Goal: Task Accomplishment & Management: Manage account settings

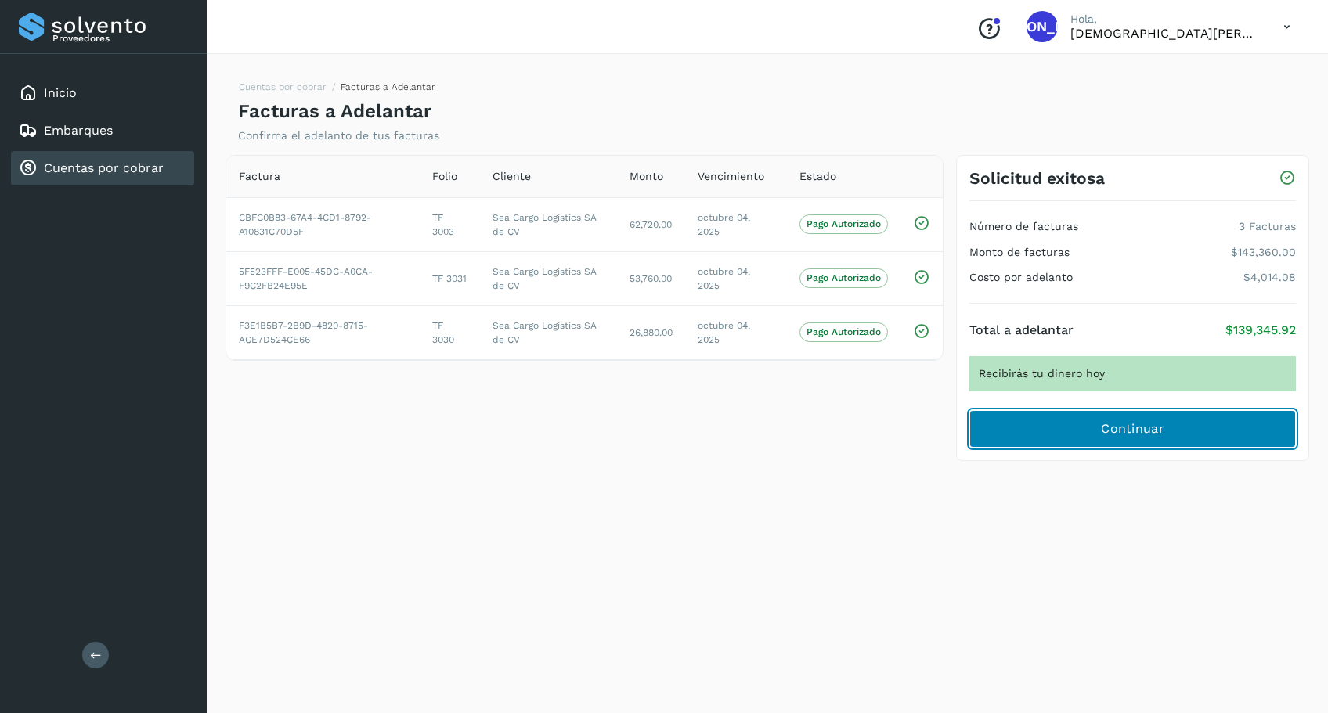
click at [1153, 437] on span "Continuar" at bounding box center [1132, 428] width 63 height 17
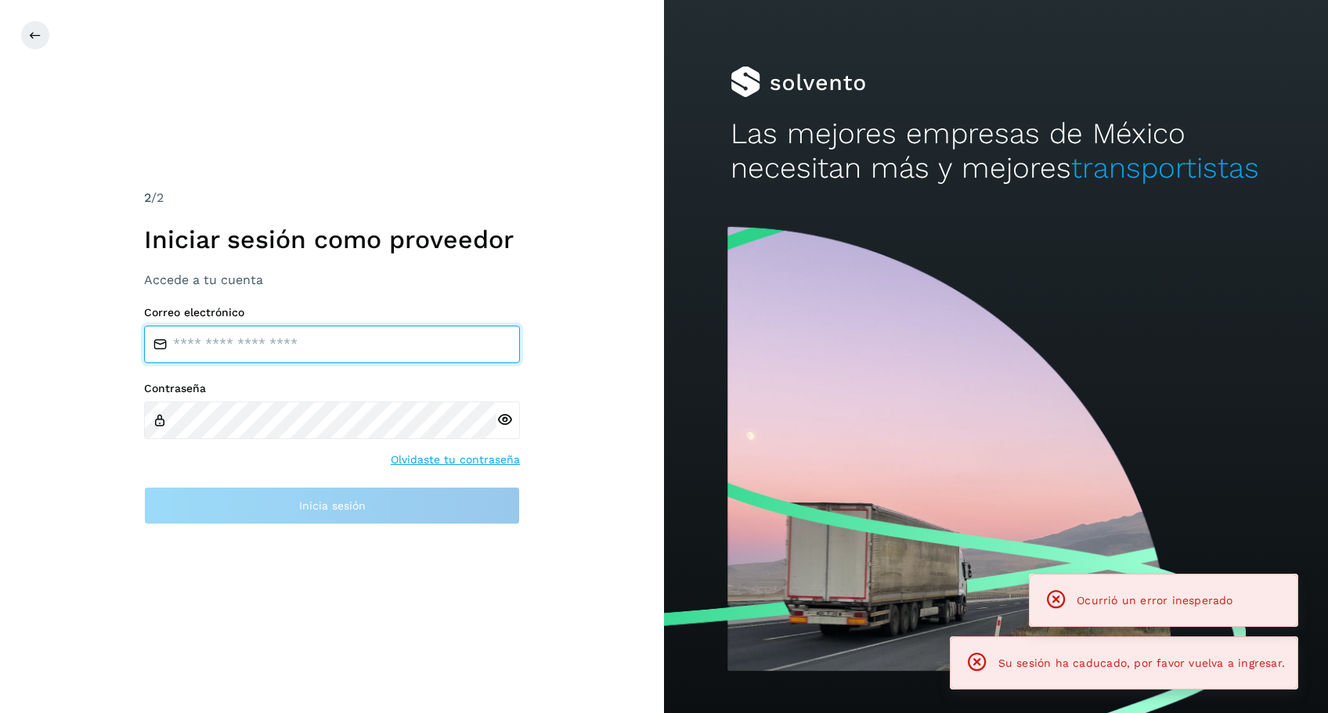
click at [305, 341] on input "email" at bounding box center [332, 345] width 376 height 38
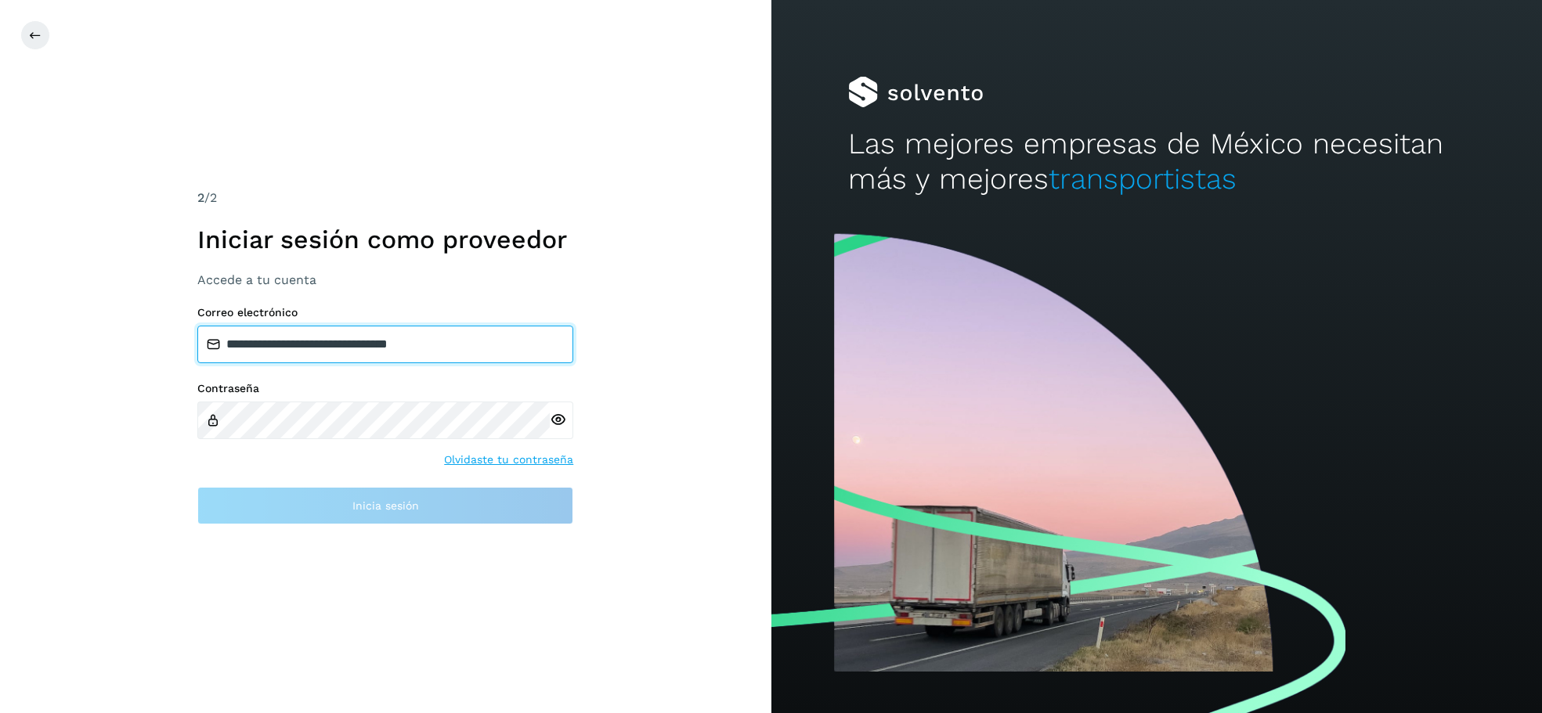
type input "**********"
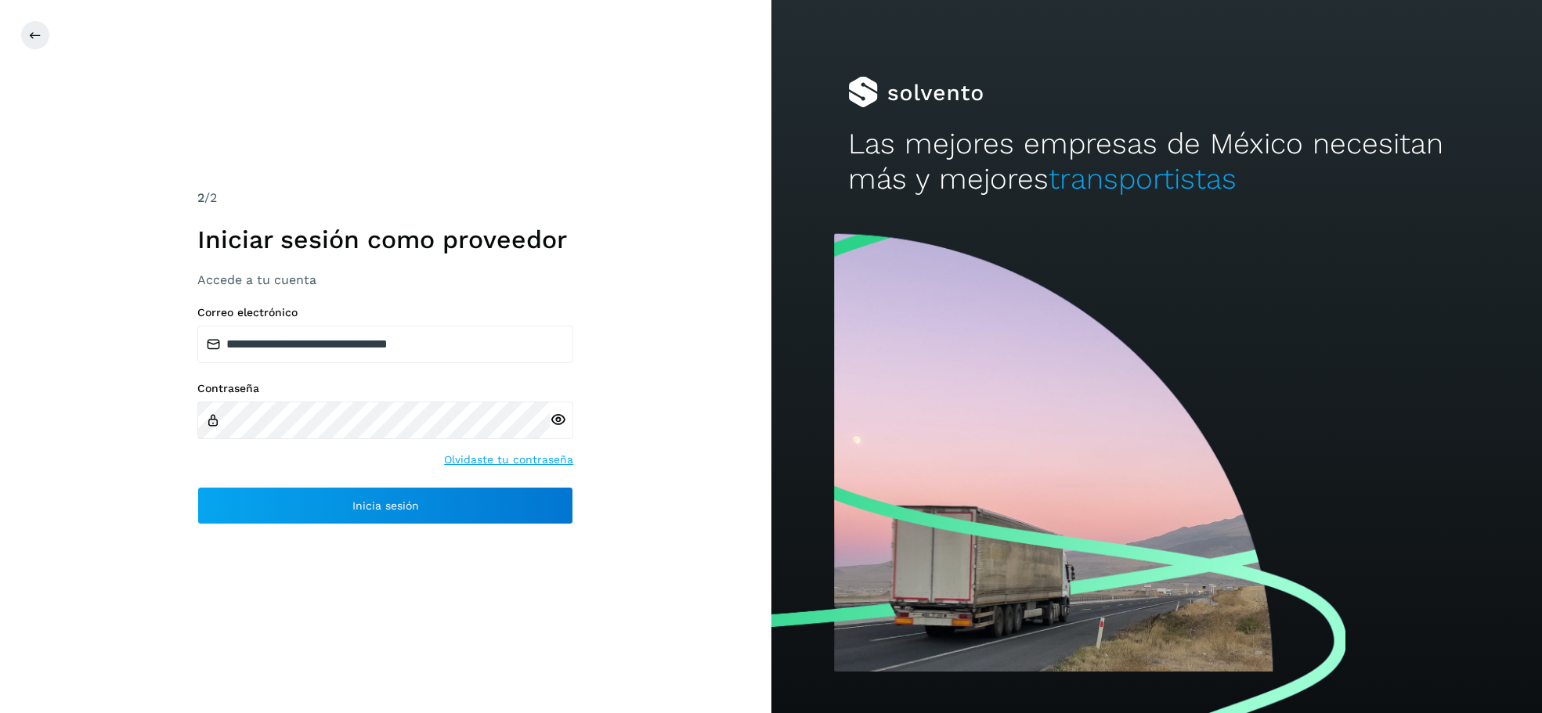
click at [560, 416] on icon at bounding box center [558, 420] width 16 height 16
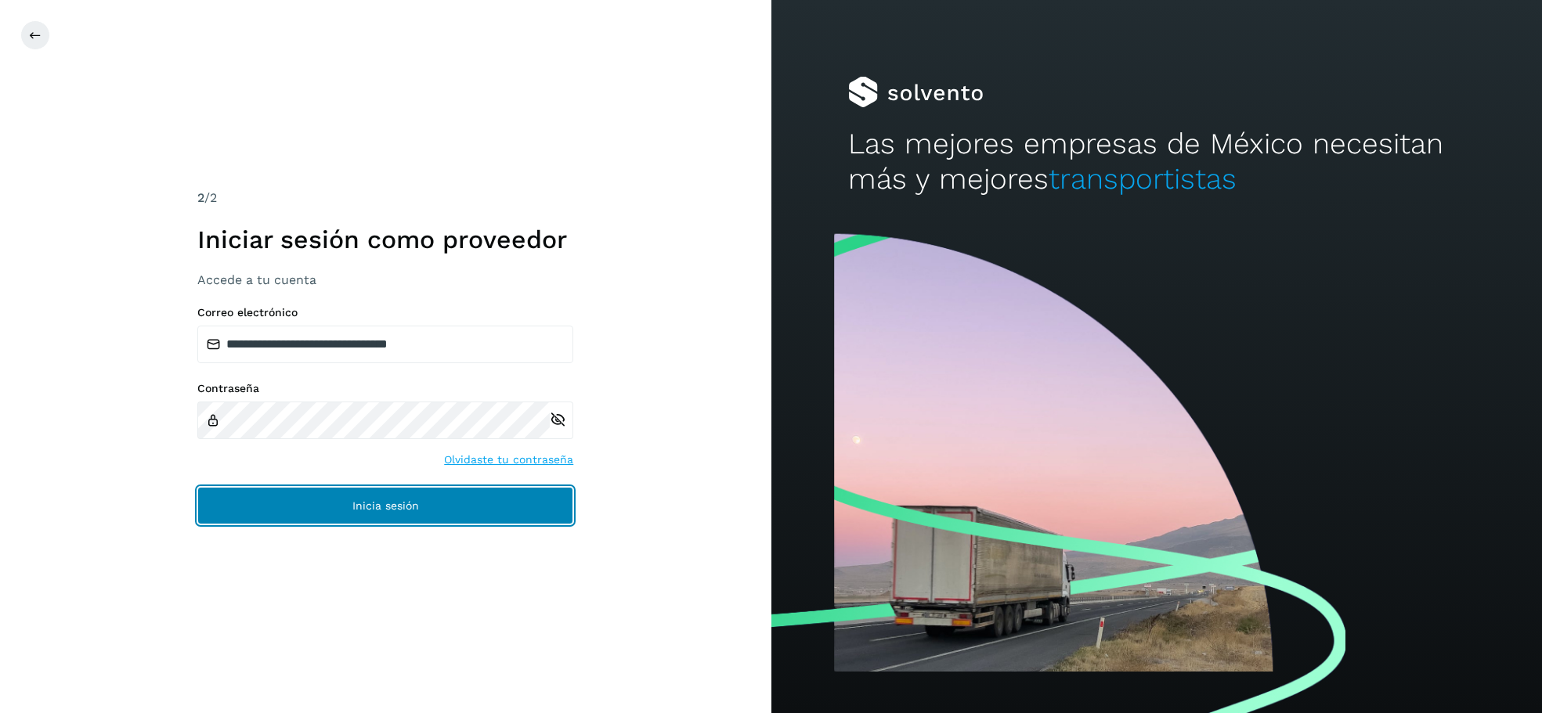
click at [387, 500] on span "Inicia sesión" at bounding box center [385, 505] width 67 height 11
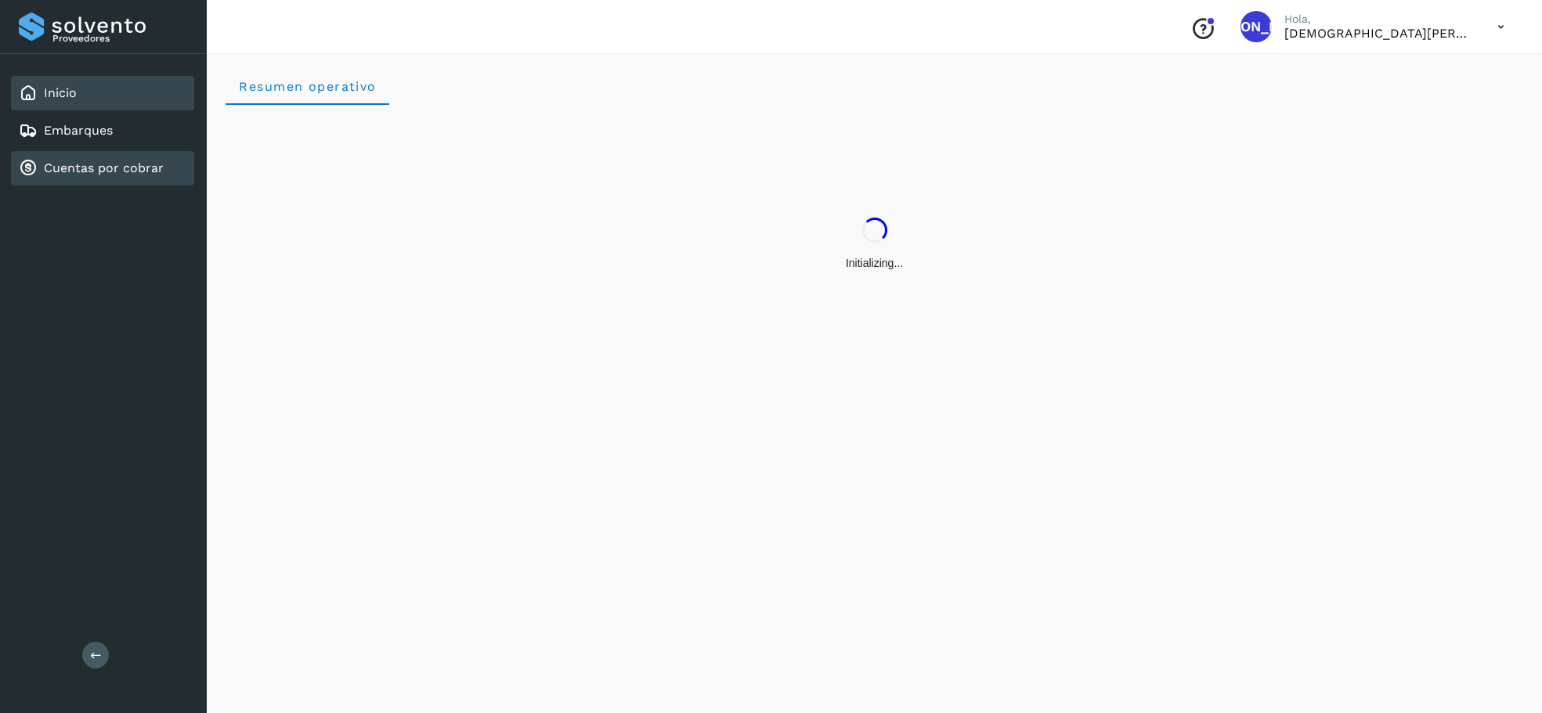
click at [88, 171] on link "Cuentas por cobrar" at bounding box center [104, 168] width 120 height 15
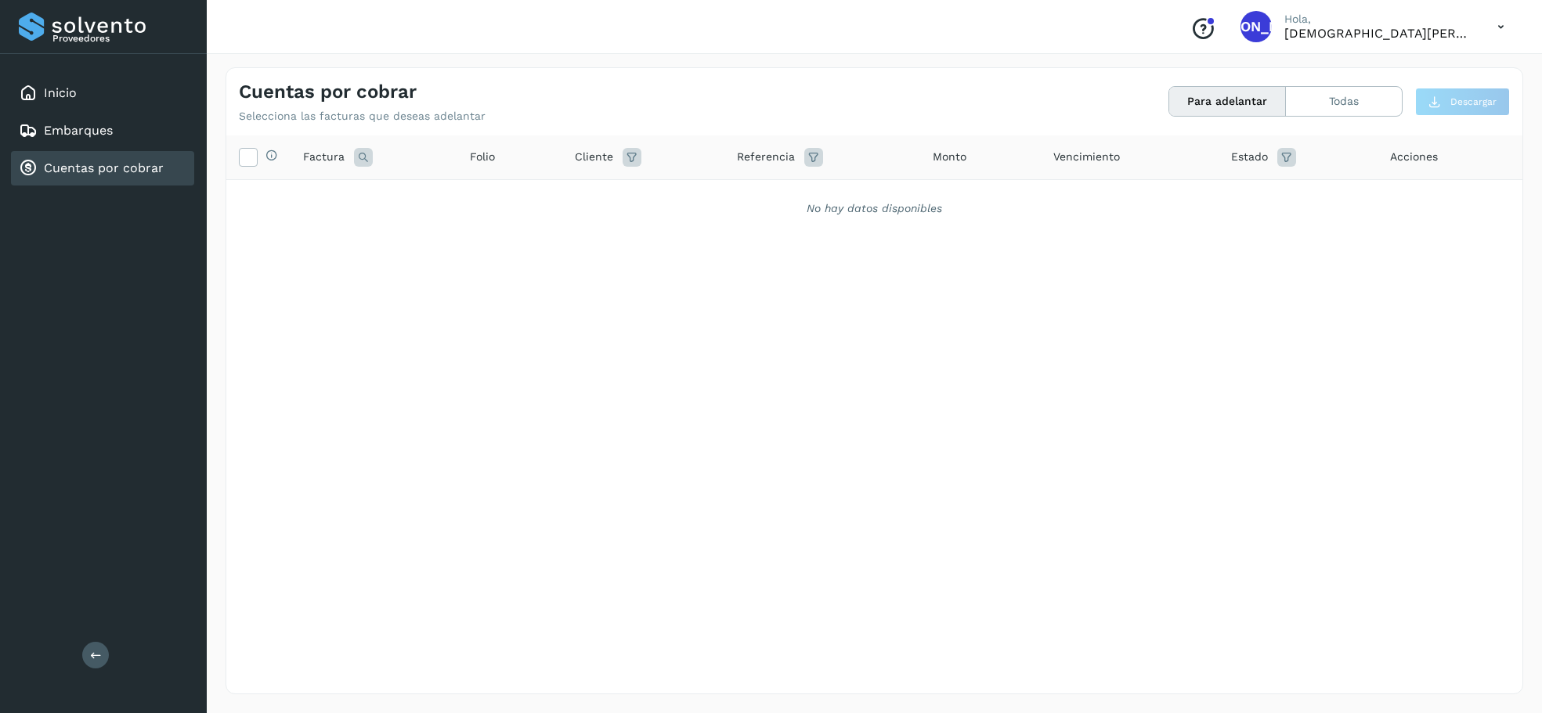
click at [68, 170] on link "Cuentas por cobrar" at bounding box center [104, 168] width 120 height 15
click at [67, 87] on link "Inicio" at bounding box center [60, 92] width 33 height 15
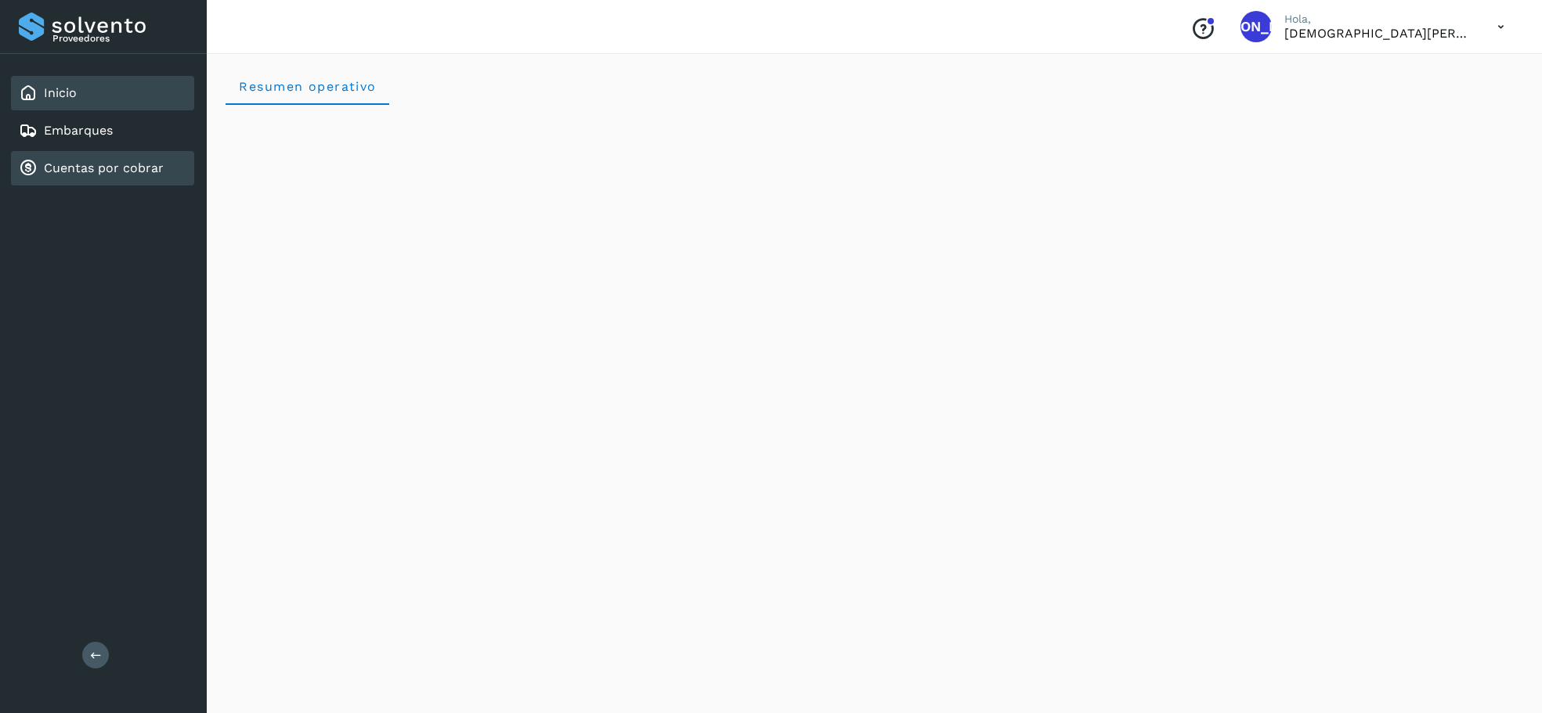
click at [72, 171] on link "Cuentas por cobrar" at bounding box center [104, 168] width 120 height 15
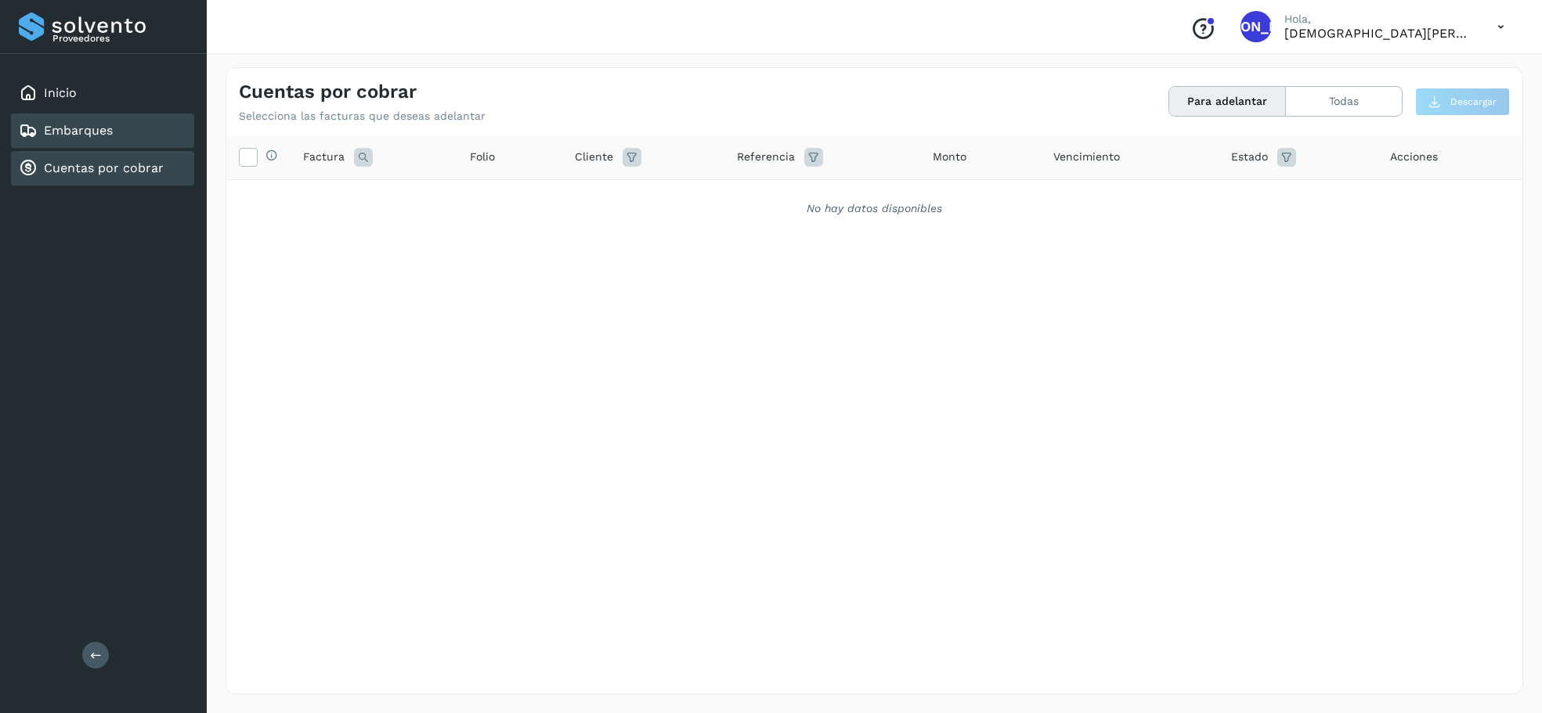
click at [56, 129] on link "Embarques" at bounding box center [78, 130] width 69 height 15
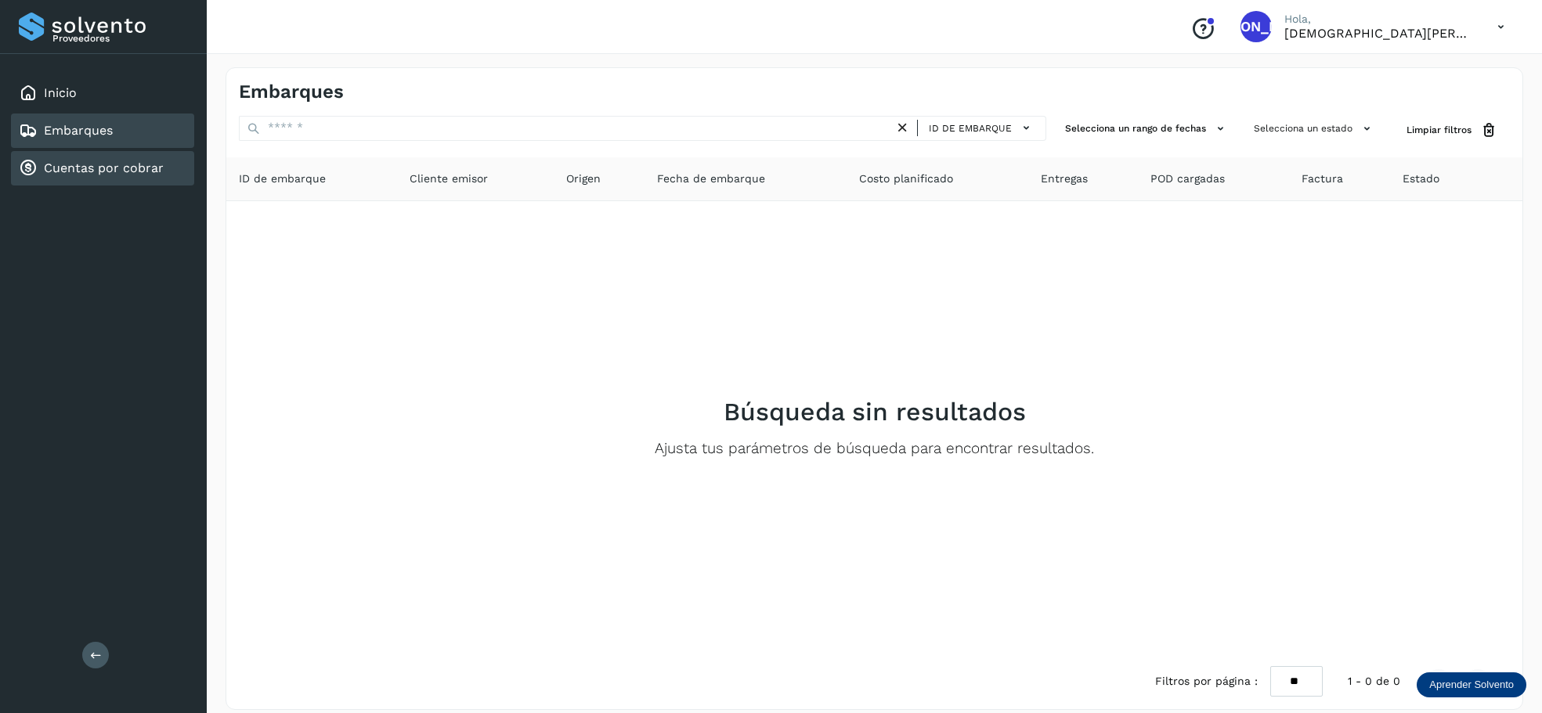
drag, startPoint x: 81, startPoint y: 164, endPoint x: 166, endPoint y: 162, distance: 85.4
click at [81, 164] on link "Cuentas por cobrar" at bounding box center [104, 168] width 120 height 15
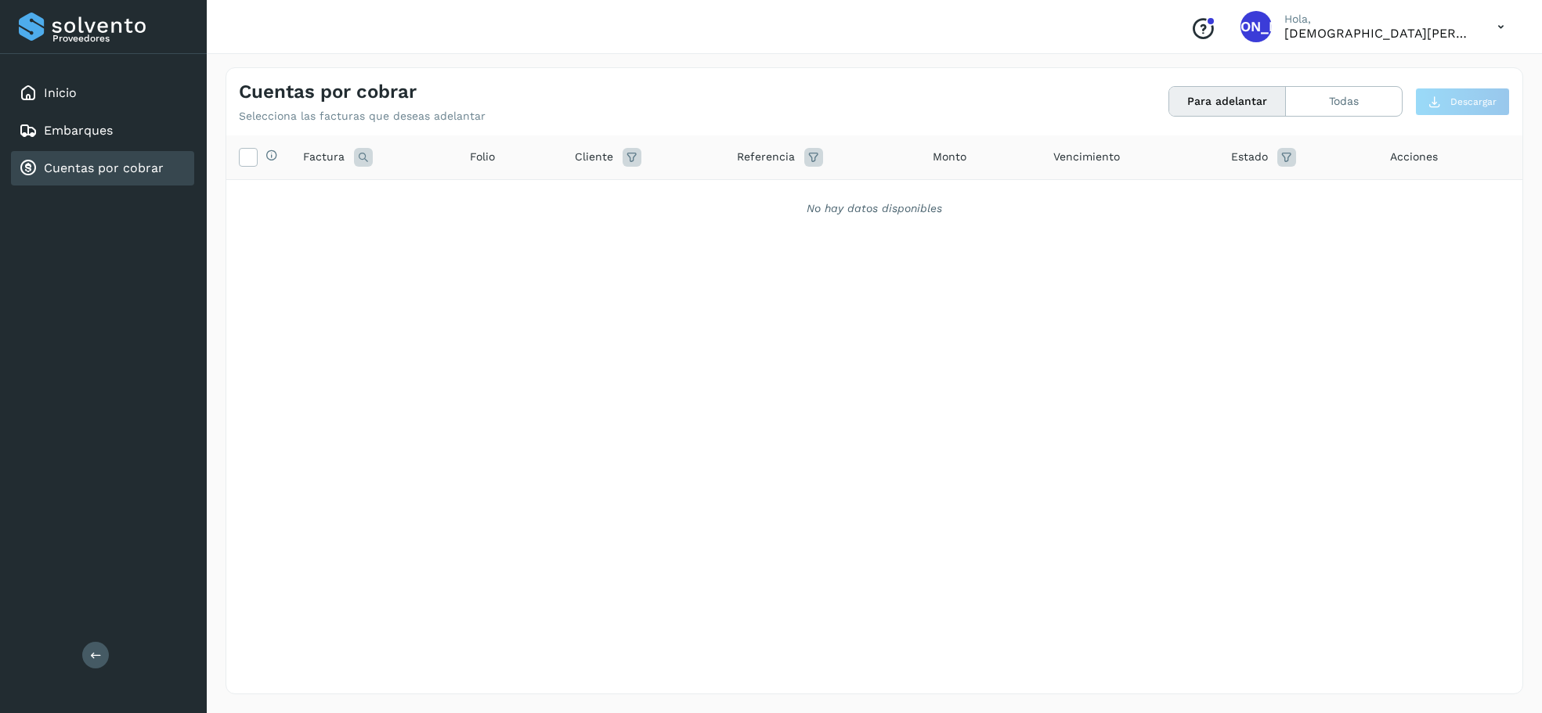
click at [1206, 27] on icon "Conoce nuestros beneficios" at bounding box center [1202, 28] width 25 height 25
click at [1327, 27] on icon at bounding box center [1501, 27] width 32 height 32
click at [1272, 22] on div at bounding box center [771, 356] width 1542 height 713
click at [1259, 27] on span "[PERSON_NAME]" at bounding box center [1256, 27] width 117 height 0
drag, startPoint x: 1235, startPoint y: 103, endPoint x: 1293, endPoint y: 105, distance: 58.0
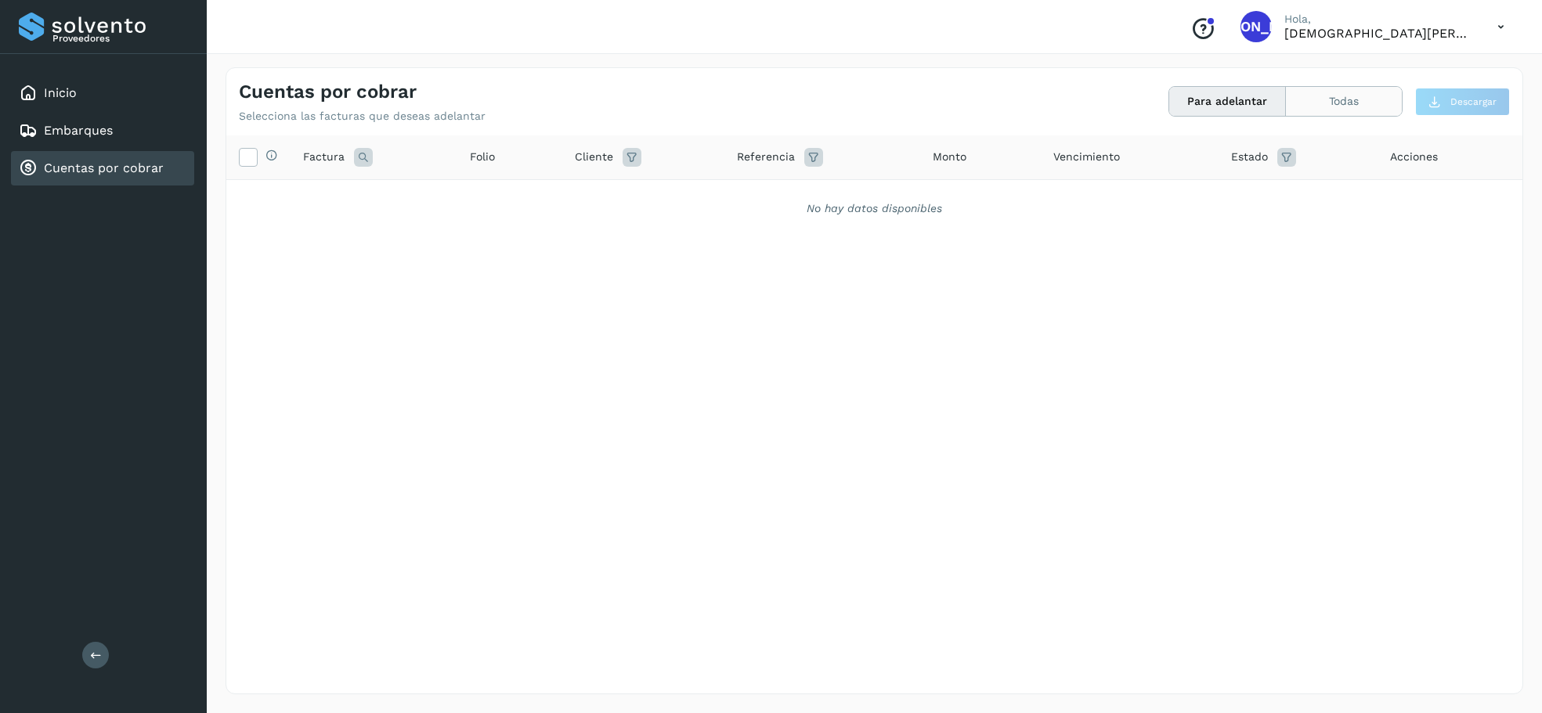
click at [1235, 103] on button "Para adelantar" at bounding box center [1227, 101] width 117 height 29
click at [1327, 103] on button "Todas" at bounding box center [1344, 101] width 116 height 29
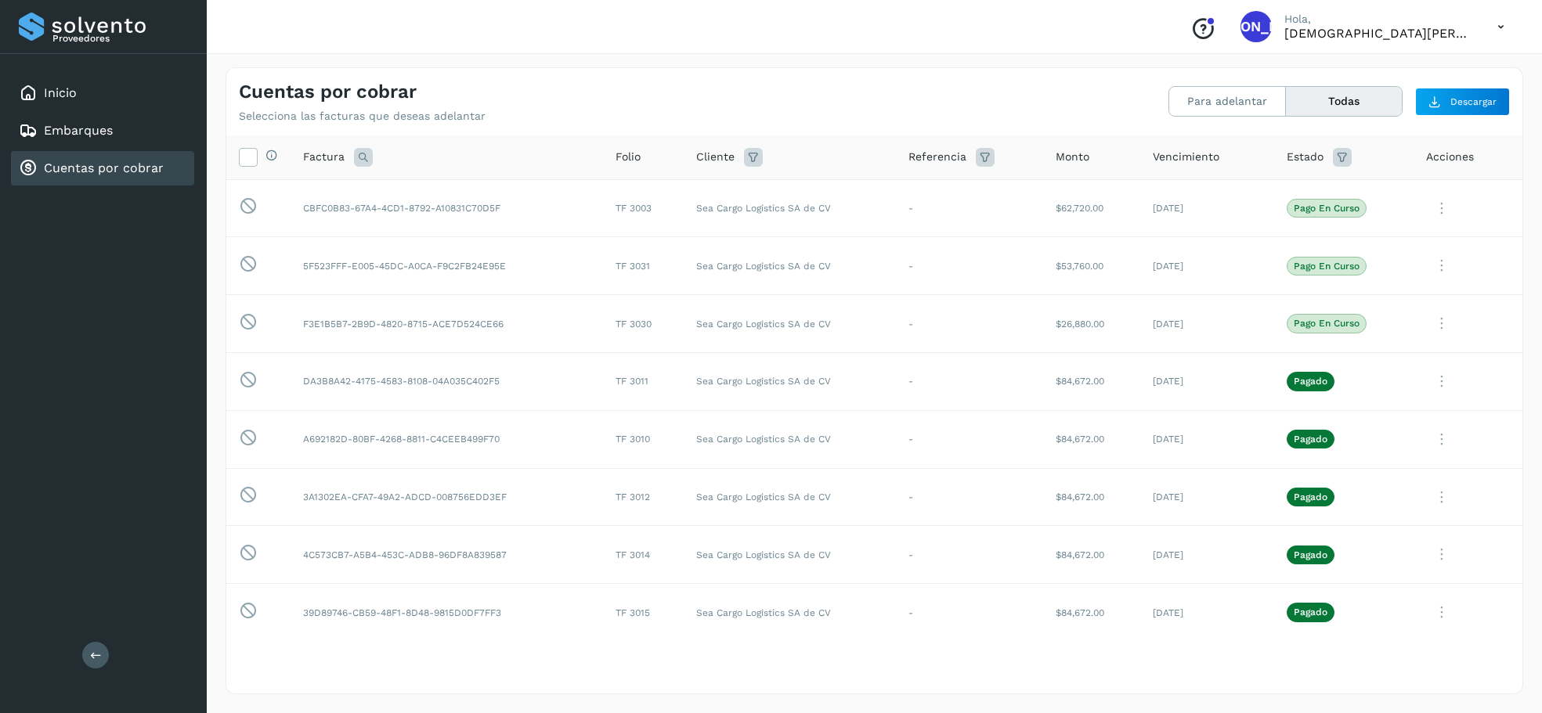
click at [980, 156] on icon at bounding box center [985, 157] width 19 height 19
drag, startPoint x: 1039, startPoint y: 232, endPoint x: 1087, endPoint y: 229, distance: 47.9
click at [1039, 232] on span "Cancelar" at bounding box center [1024, 236] width 41 height 14
click at [1327, 151] on icon at bounding box center [1342, 157] width 19 height 19
click at [1216, 198] on input "text" at bounding box center [1230, 196] width 169 height 25
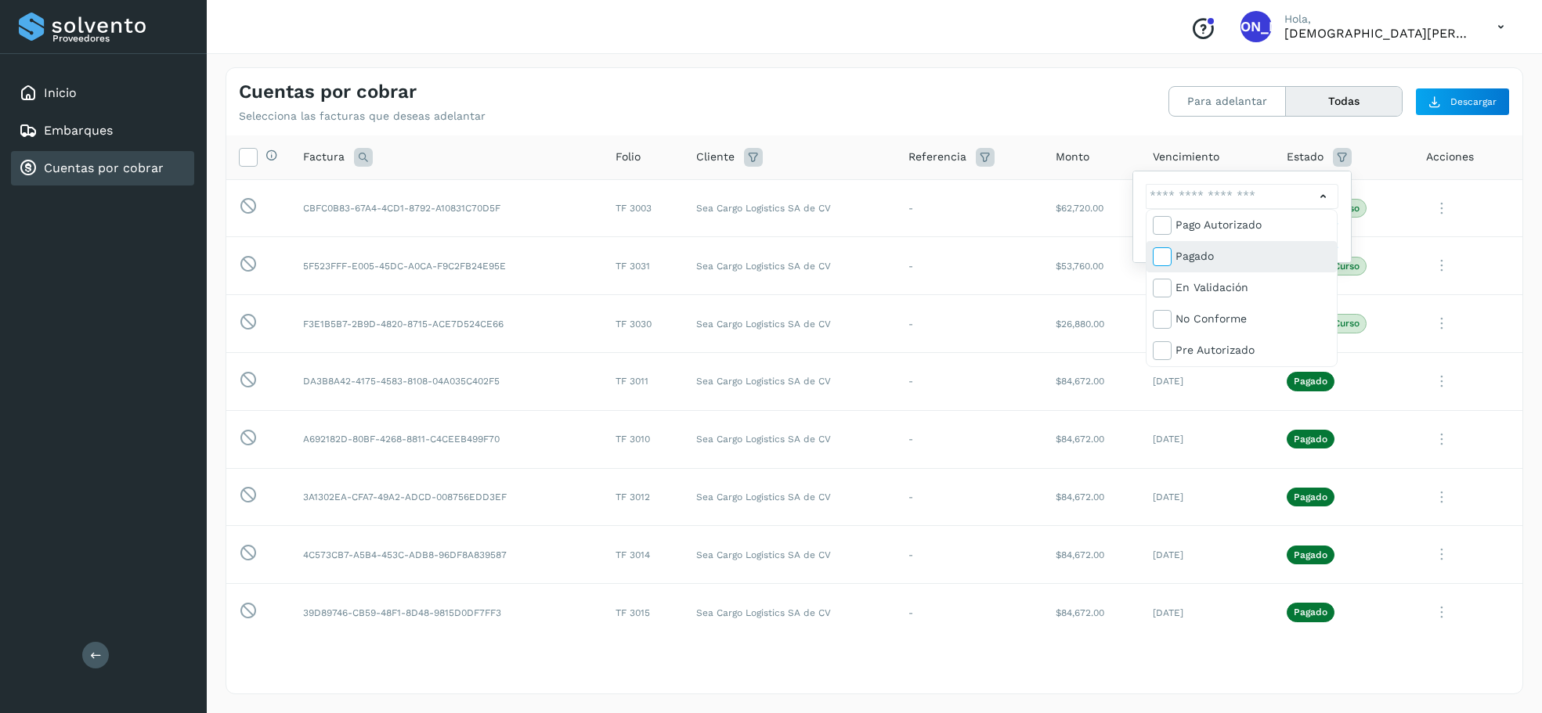
click at [1164, 257] on icon at bounding box center [1161, 256] width 16 height 16
type input "**********"
click at [962, 300] on div at bounding box center [771, 356] width 1542 height 713
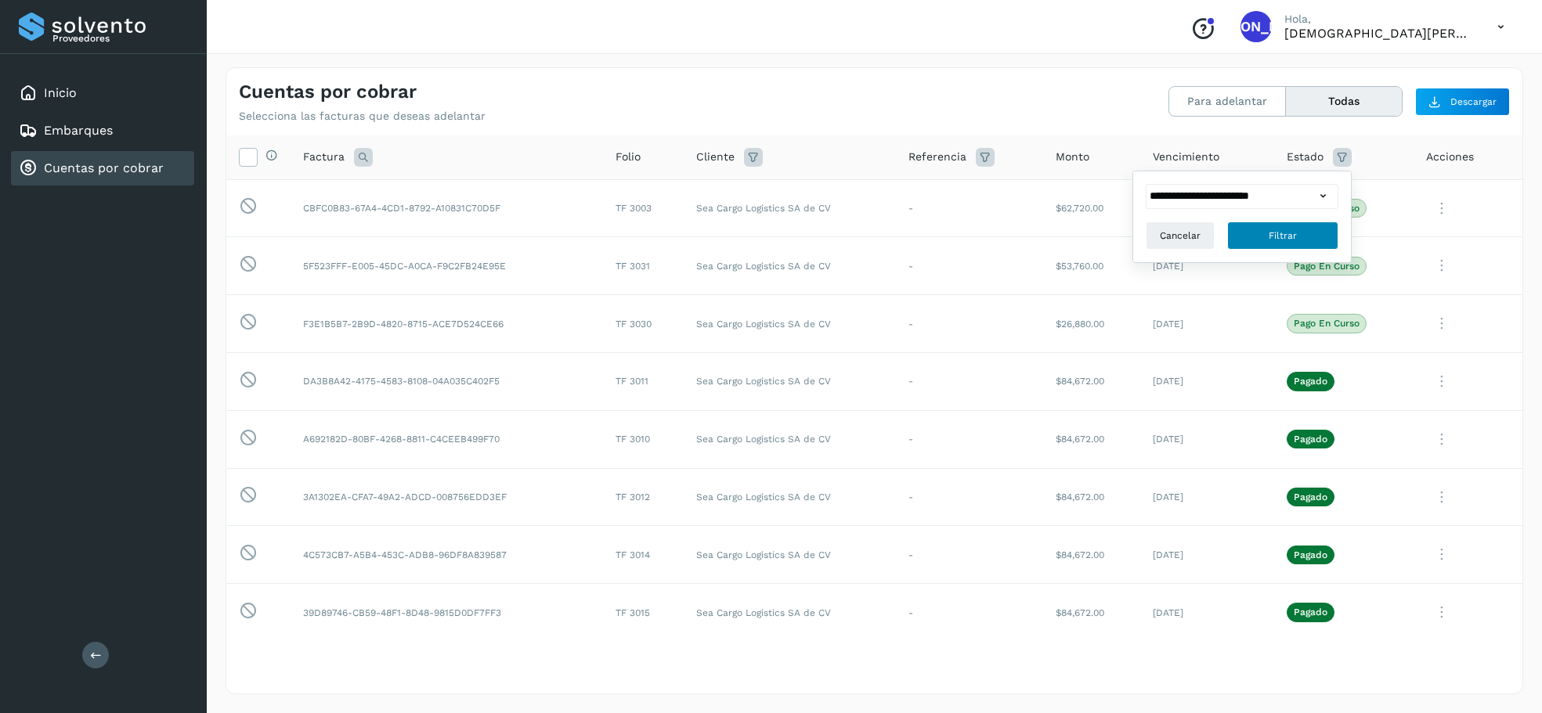
drag, startPoint x: 1287, startPoint y: 236, endPoint x: 1303, endPoint y: 233, distance: 15.8
click at [1287, 236] on span "Filtrar" at bounding box center [1283, 236] width 28 height 14
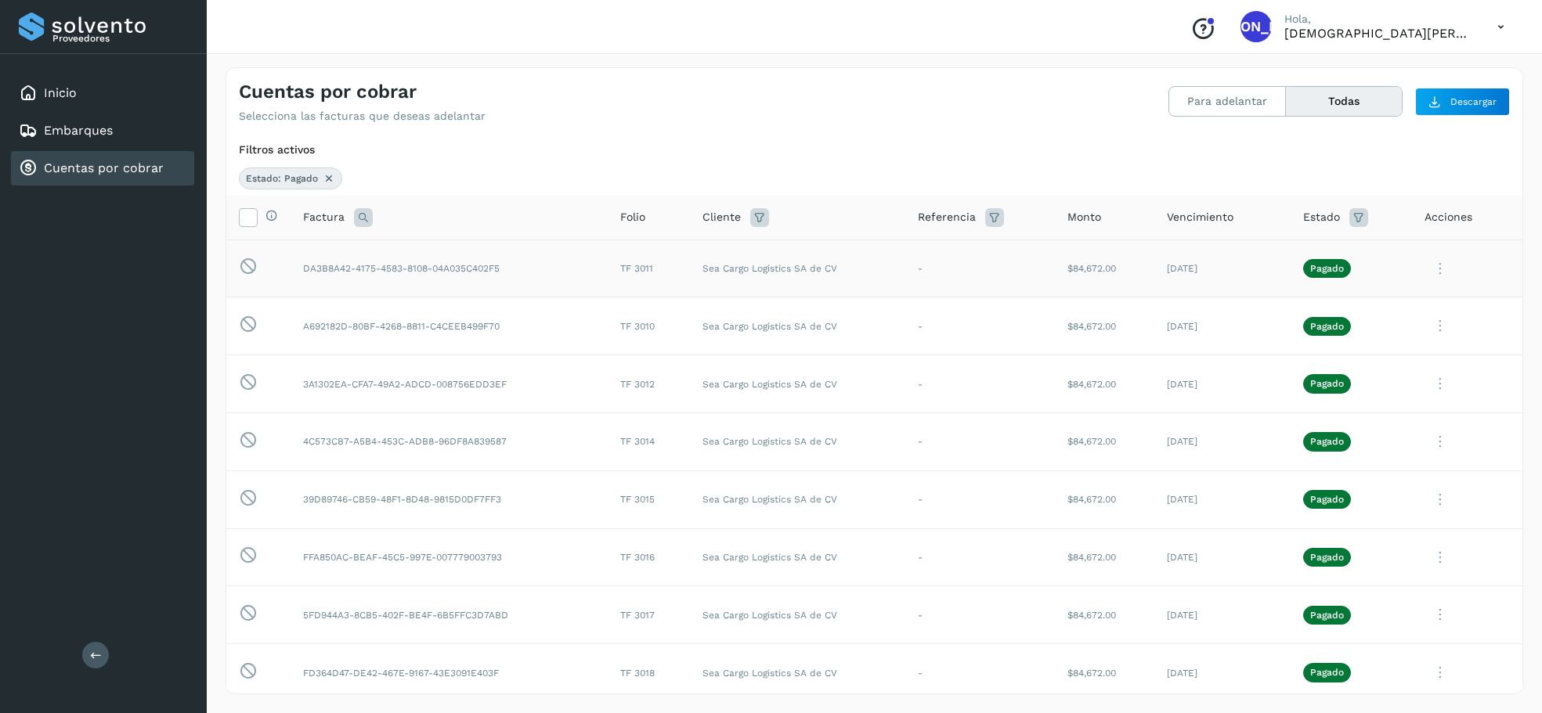
click at [1327, 268] on icon at bounding box center [1439, 269] width 31 height 32
click at [1327, 300] on button "Ver Detalle" at bounding box center [1416, 306] width 186 height 31
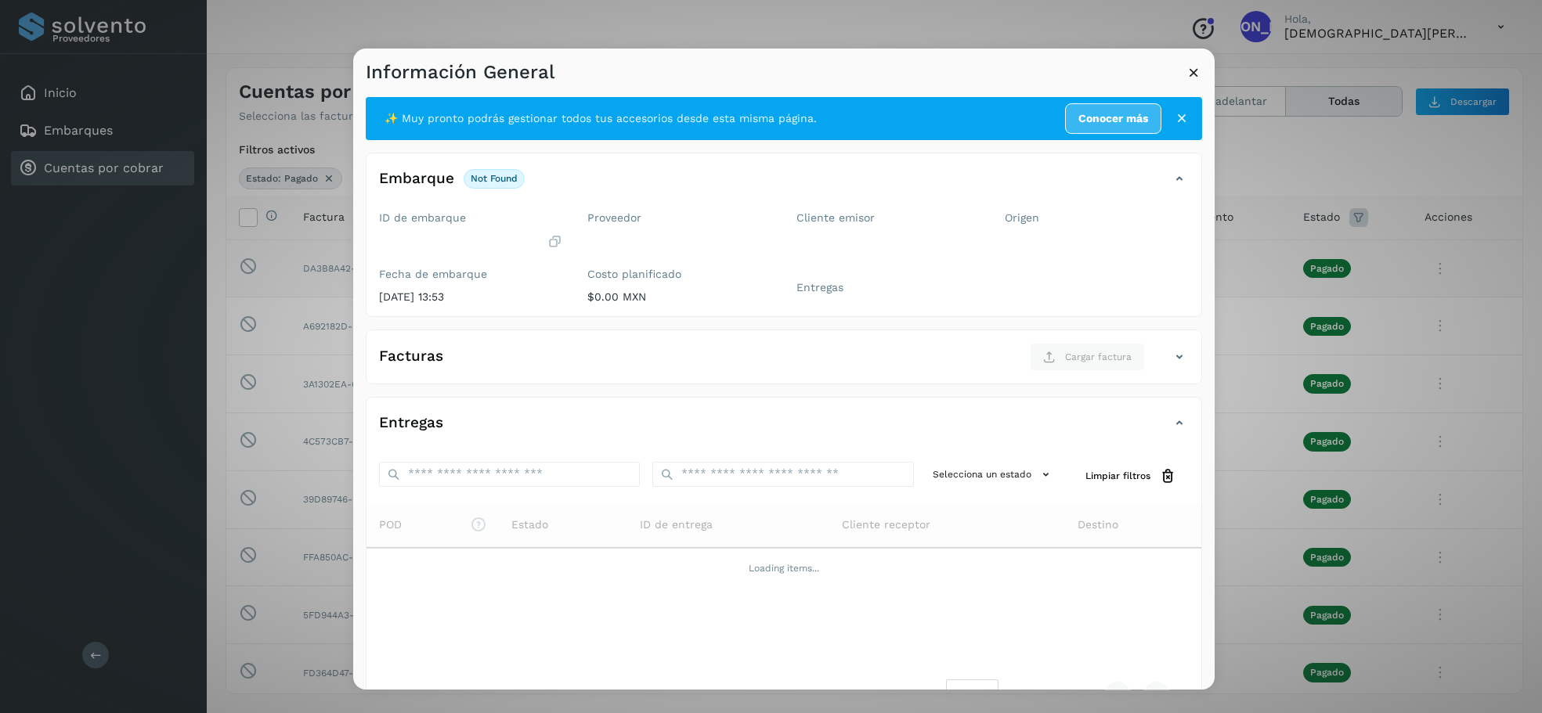
click at [40, 24] on div "Información General ✨ Muy pronto podrás gestionar todos tus accesorios desde es…" at bounding box center [771, 356] width 1542 height 713
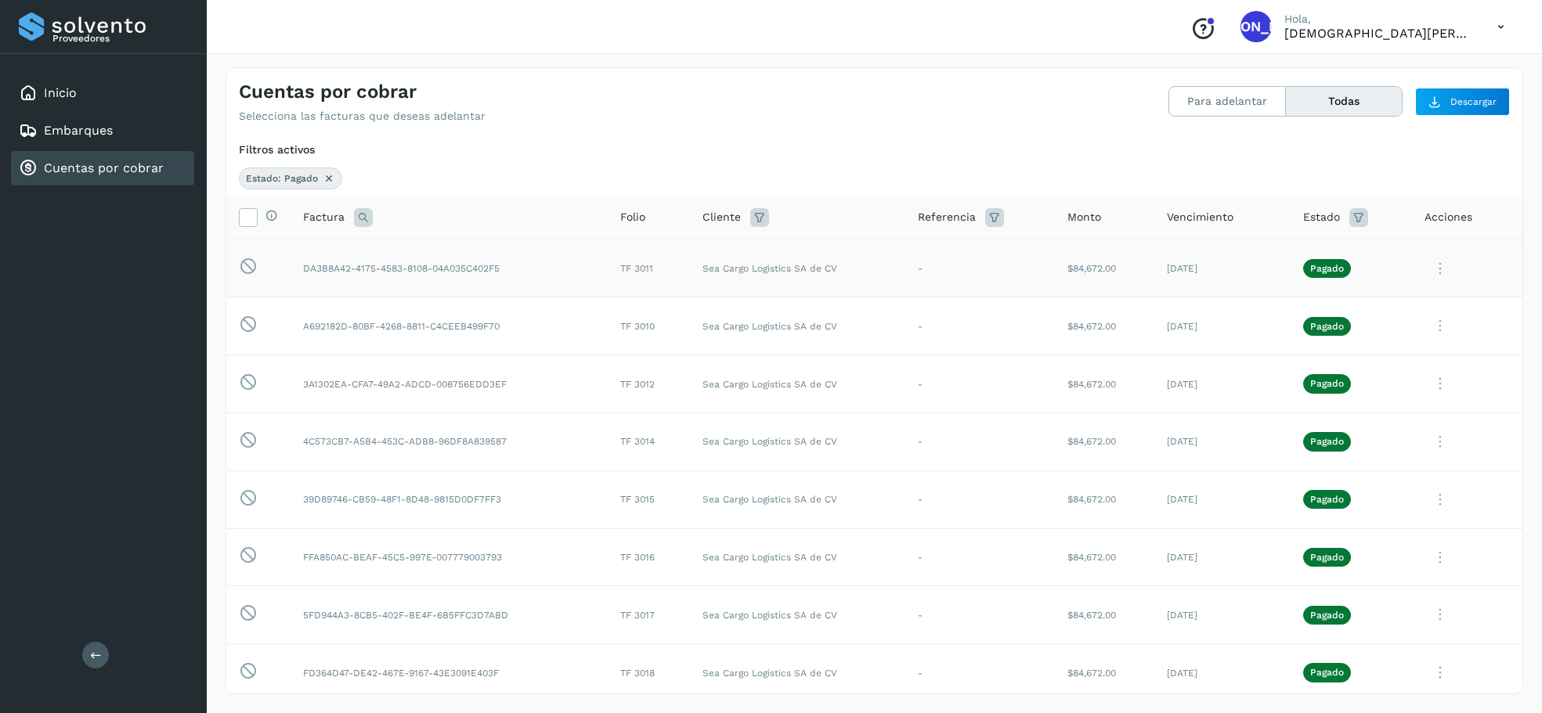
click at [62, 31] on div "Proveedores" at bounding box center [103, 27] width 169 height 28
click at [1229, 108] on button "Para adelantar" at bounding box center [1227, 101] width 117 height 29
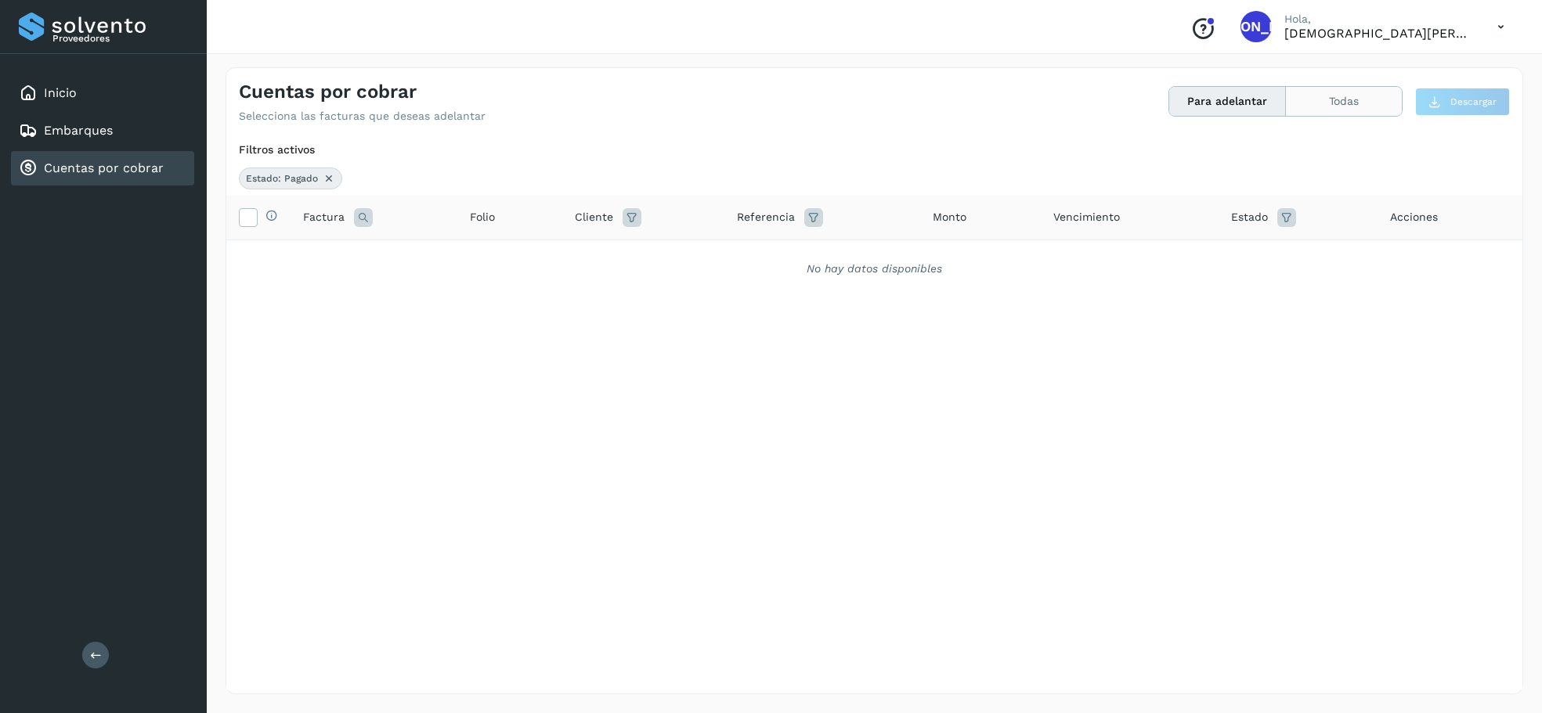
click at [1327, 106] on button "Todas" at bounding box center [1344, 101] width 116 height 29
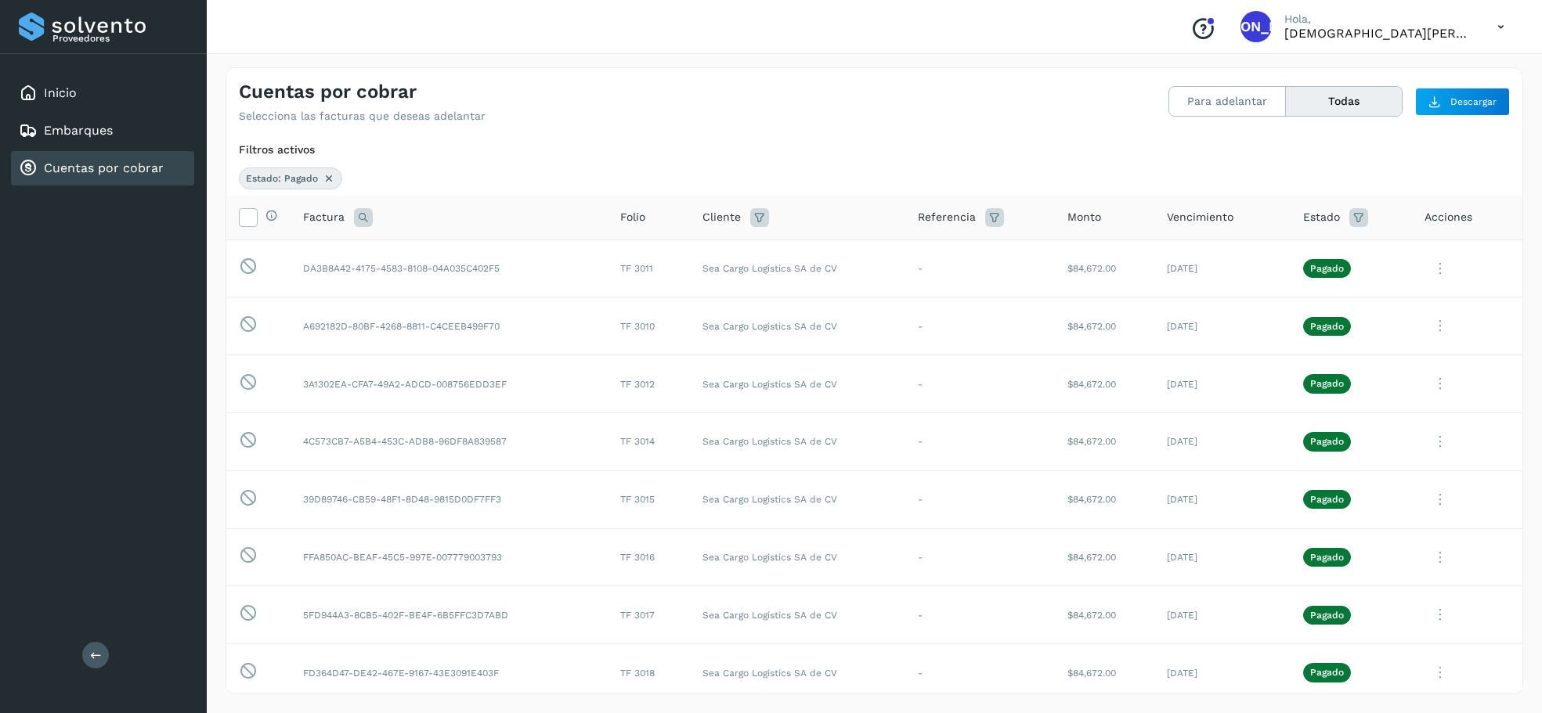
click at [1287, 216] on th "Vencimiento" at bounding box center [1222, 218] width 136 height 45
click at [1327, 219] on icon at bounding box center [1358, 217] width 19 height 19
click at [1327, 258] on icon at bounding box center [1339, 256] width 16 height 16
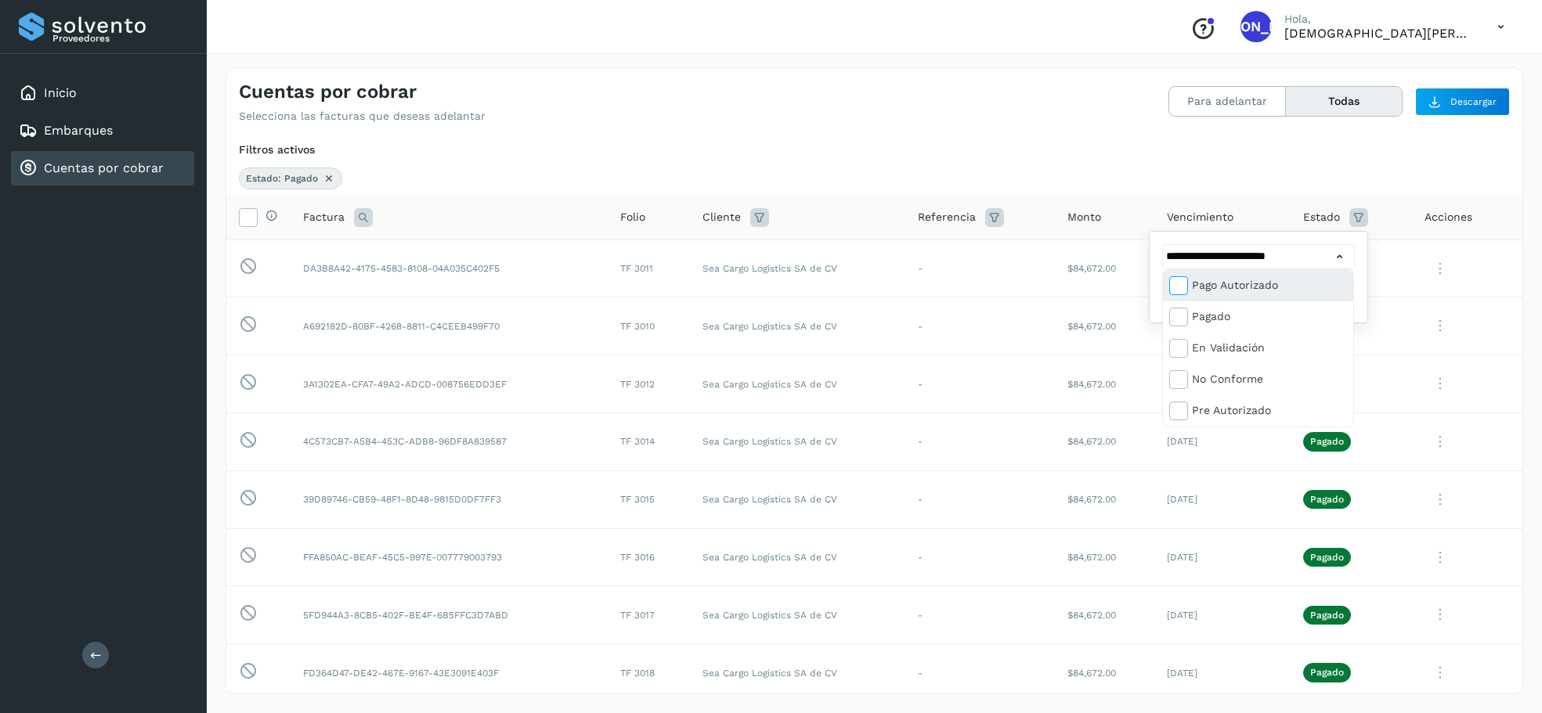
click at [1180, 285] on icon at bounding box center [1178, 285] width 16 height 16
click at [1178, 345] on icon at bounding box center [1178, 348] width 16 height 16
click at [1174, 381] on icon at bounding box center [1178, 379] width 16 height 16
click at [1176, 375] on icon at bounding box center [1178, 379] width 16 height 16
drag, startPoint x: 1184, startPoint y: 407, endPoint x: 1194, endPoint y: 401, distance: 12.0
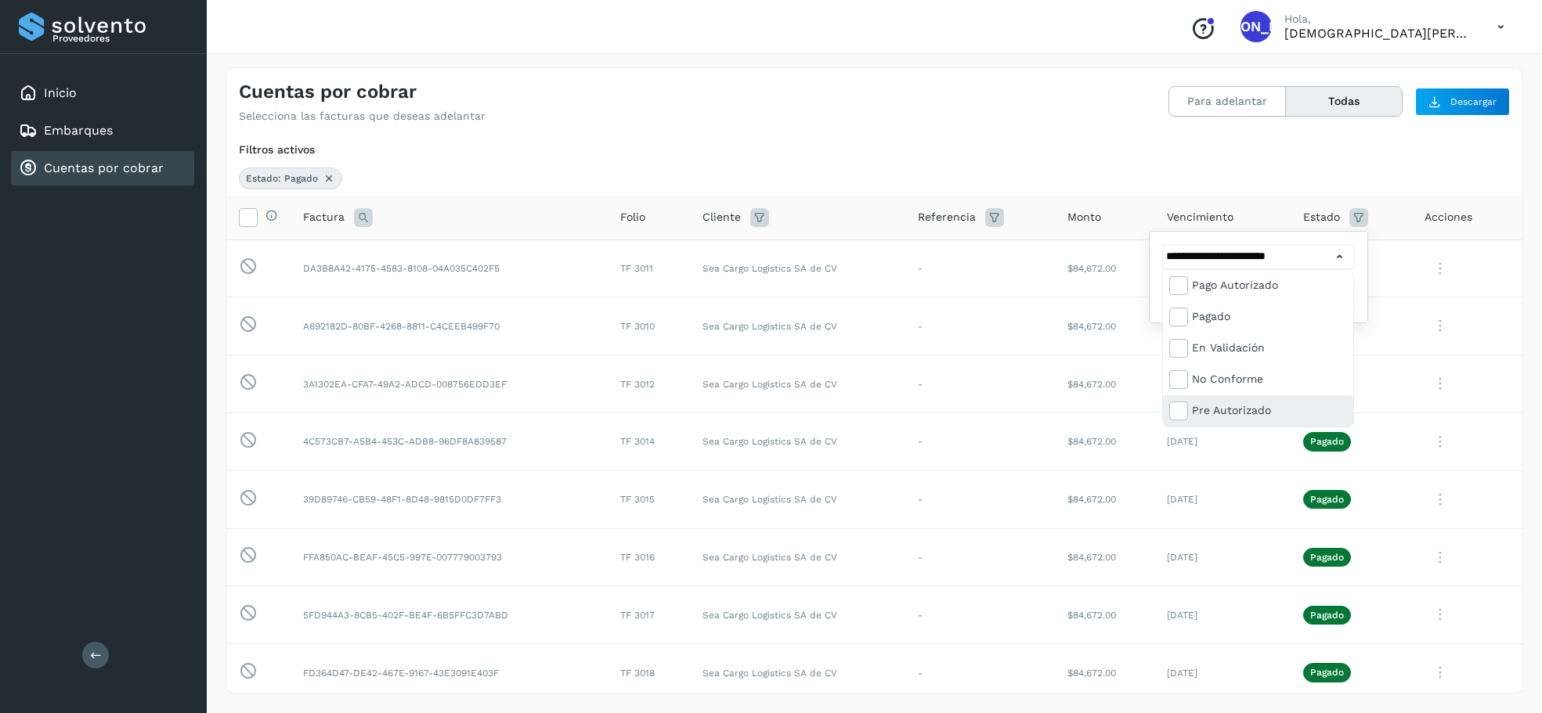
click at [1184, 407] on icon at bounding box center [1178, 410] width 16 height 16
type input "**********"
click at [1327, 218] on div at bounding box center [771, 356] width 1542 height 713
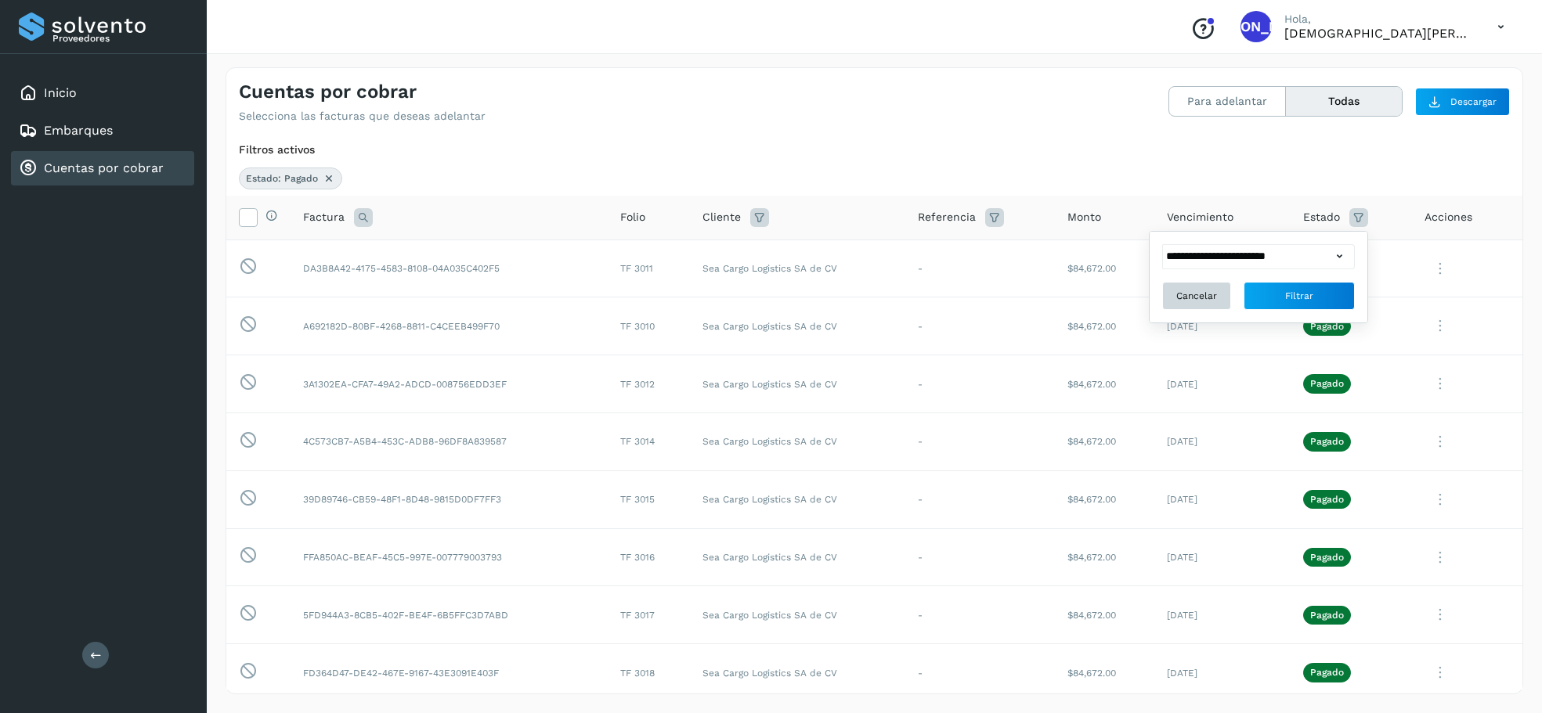
click at [1210, 300] on span "Cancelar" at bounding box center [1196, 296] width 41 height 14
click at [1327, 221] on icon at bounding box center [1358, 217] width 19 height 19
click at [1327, 254] on icon at bounding box center [1339, 256] width 16 height 16
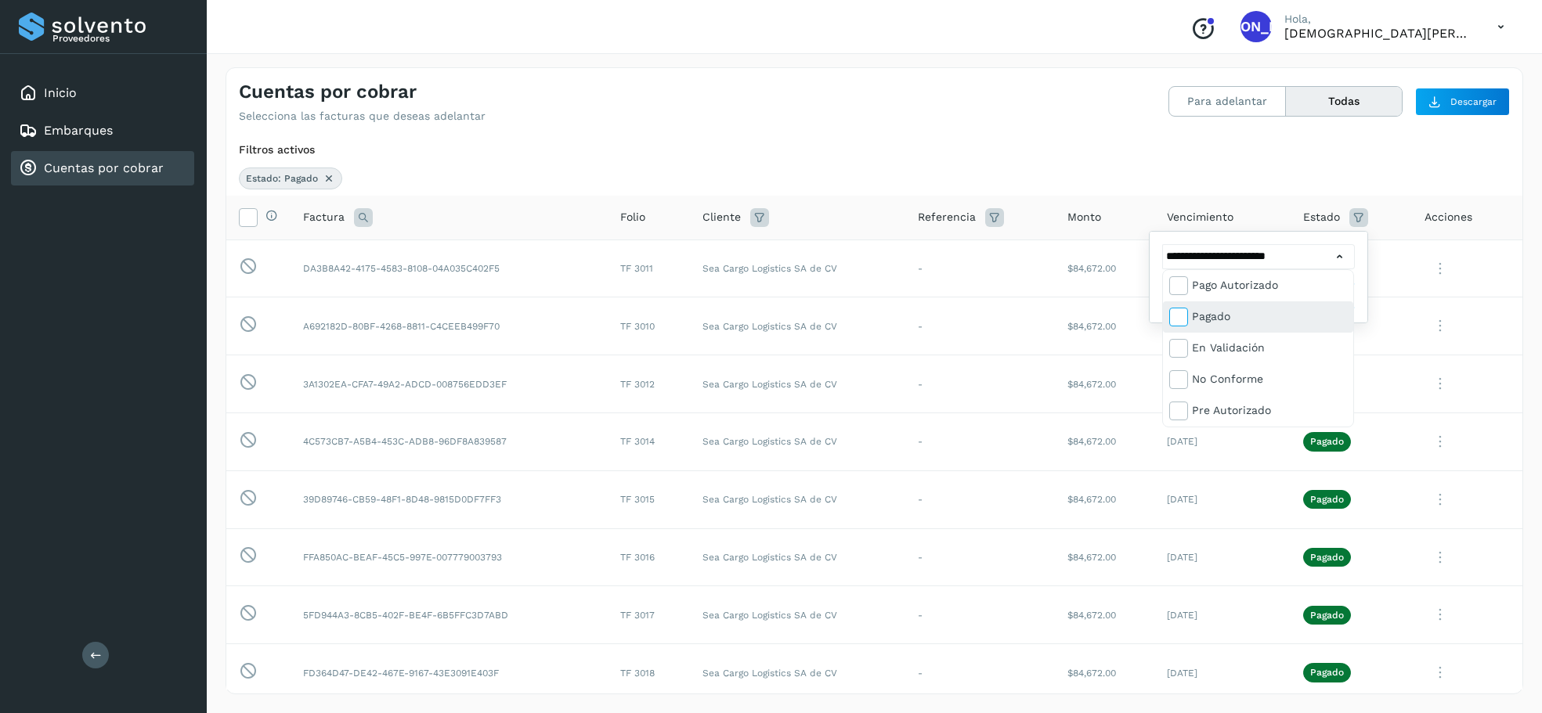
click at [1181, 312] on icon at bounding box center [1178, 317] width 16 height 16
click at [1181, 284] on icon at bounding box center [1178, 285] width 16 height 16
type input "**********"
click at [1327, 192] on div at bounding box center [771, 356] width 1542 height 713
click at [1297, 298] on span "Filtrar" at bounding box center [1299, 296] width 28 height 14
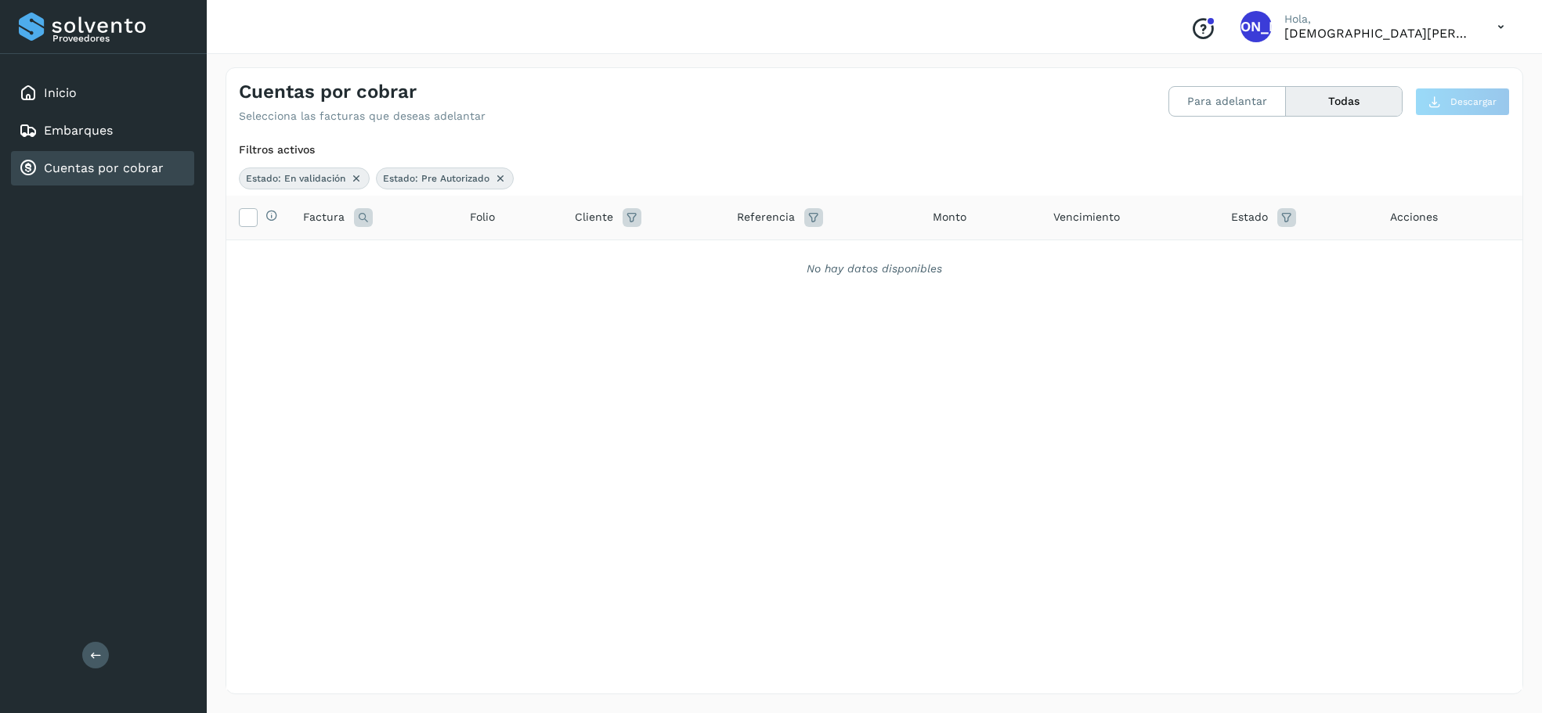
click at [500, 179] on icon at bounding box center [500, 178] width 13 height 13
click at [355, 176] on icon at bounding box center [356, 178] width 13 height 13
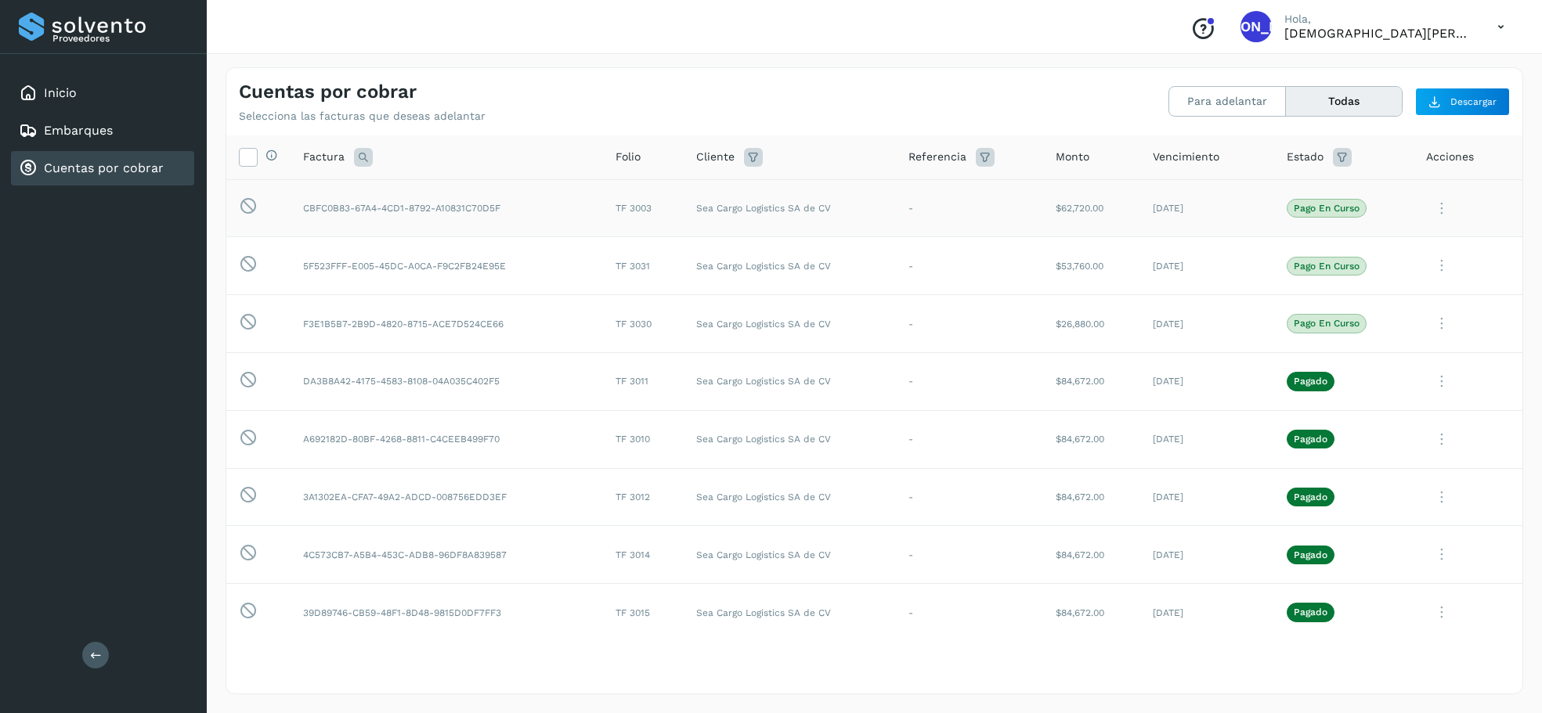
click at [1327, 207] on icon at bounding box center [1441, 209] width 31 height 32
click at [1327, 248] on button "Ver Detalle" at bounding box center [1416, 246] width 186 height 31
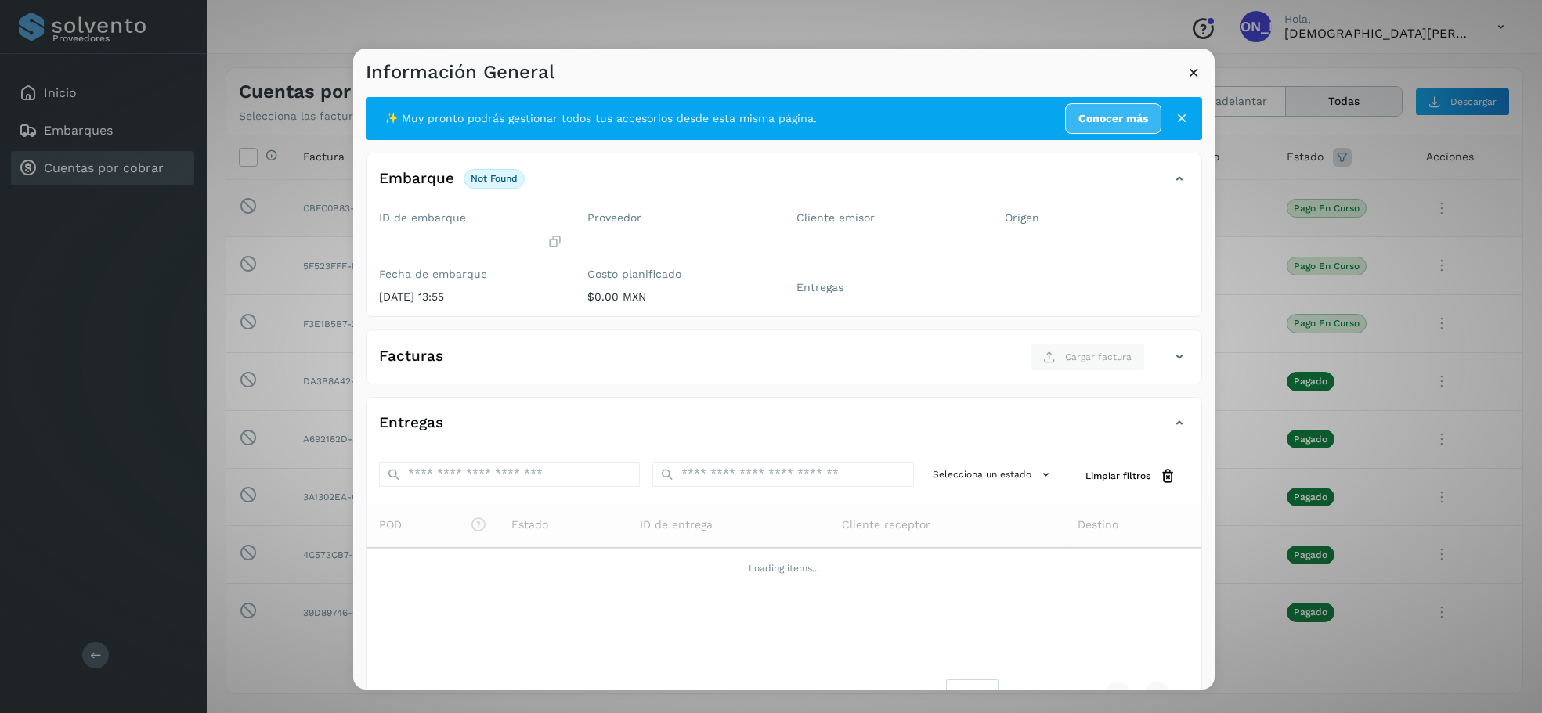
click at [1181, 117] on icon at bounding box center [1182, 118] width 16 height 16
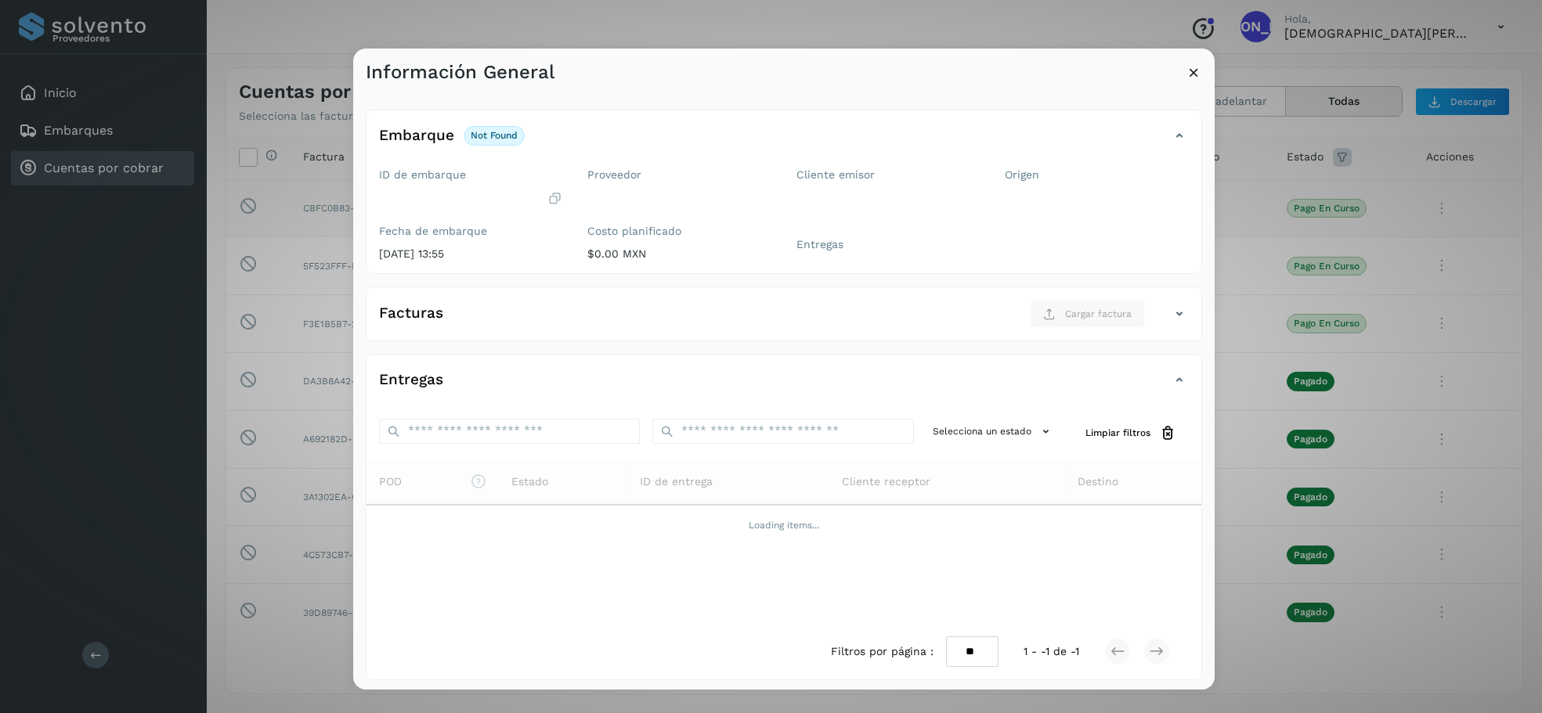
scroll to position [2, 0]
click at [1178, 315] on icon at bounding box center [1179, 311] width 19 height 19
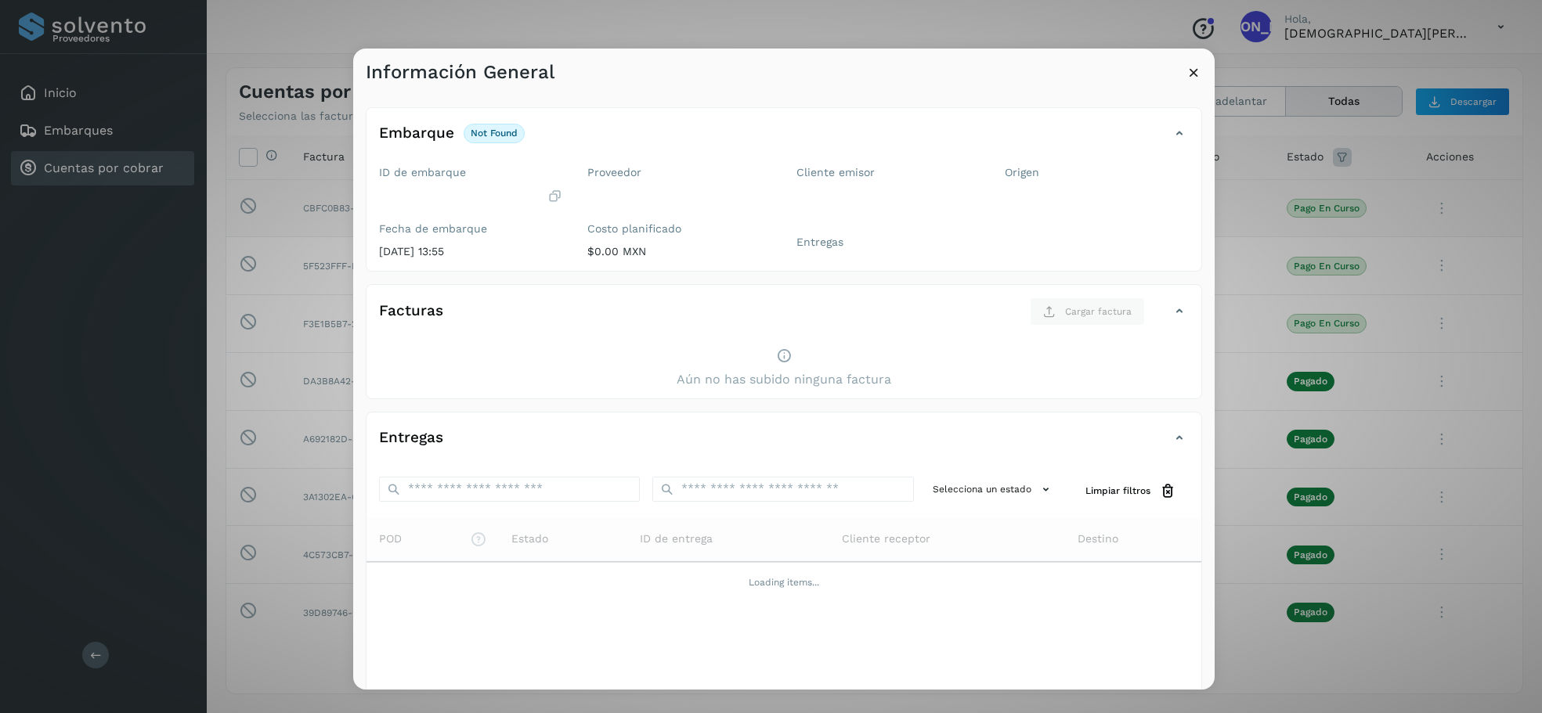
click at [1178, 315] on icon at bounding box center [1179, 311] width 19 height 19
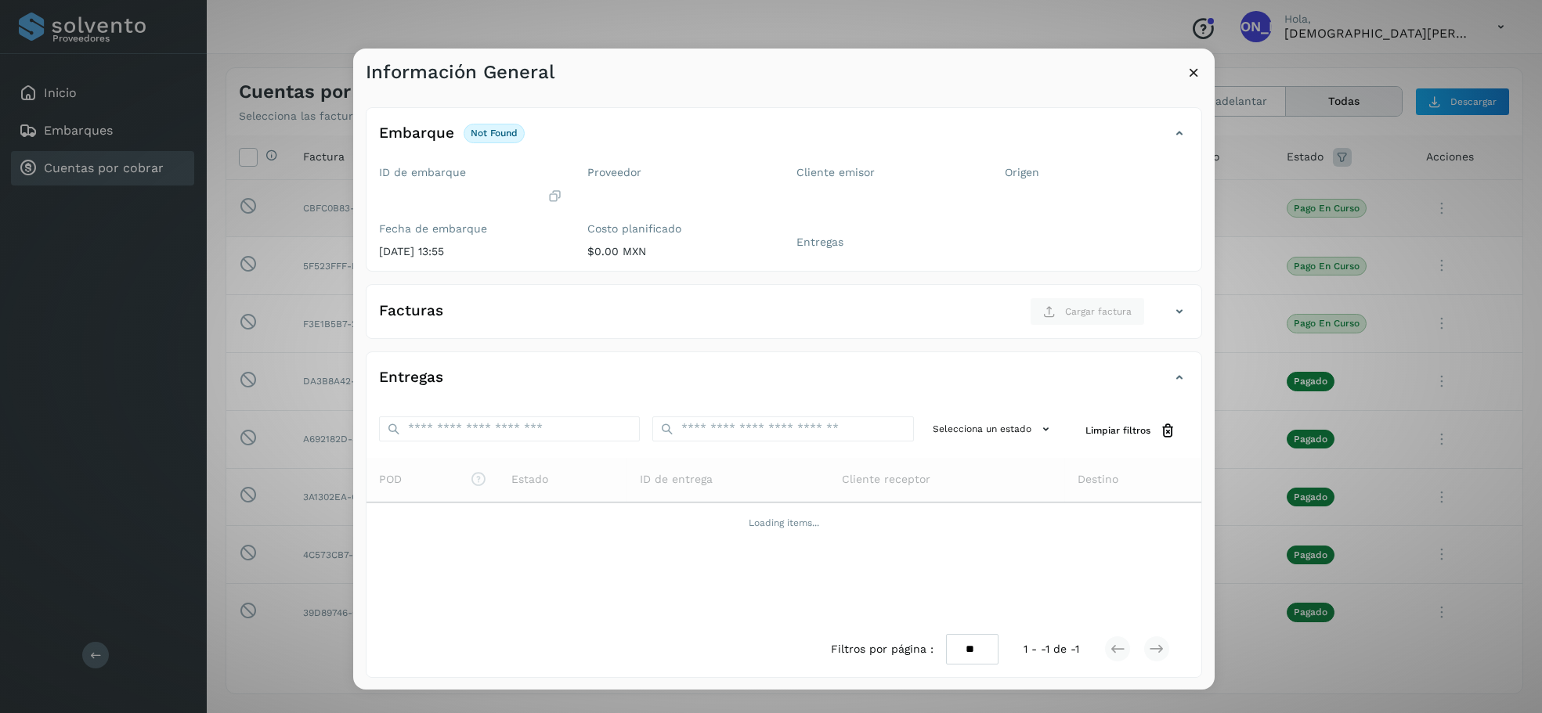
scroll to position [0, 0]
click at [1190, 74] on icon at bounding box center [1194, 72] width 16 height 16
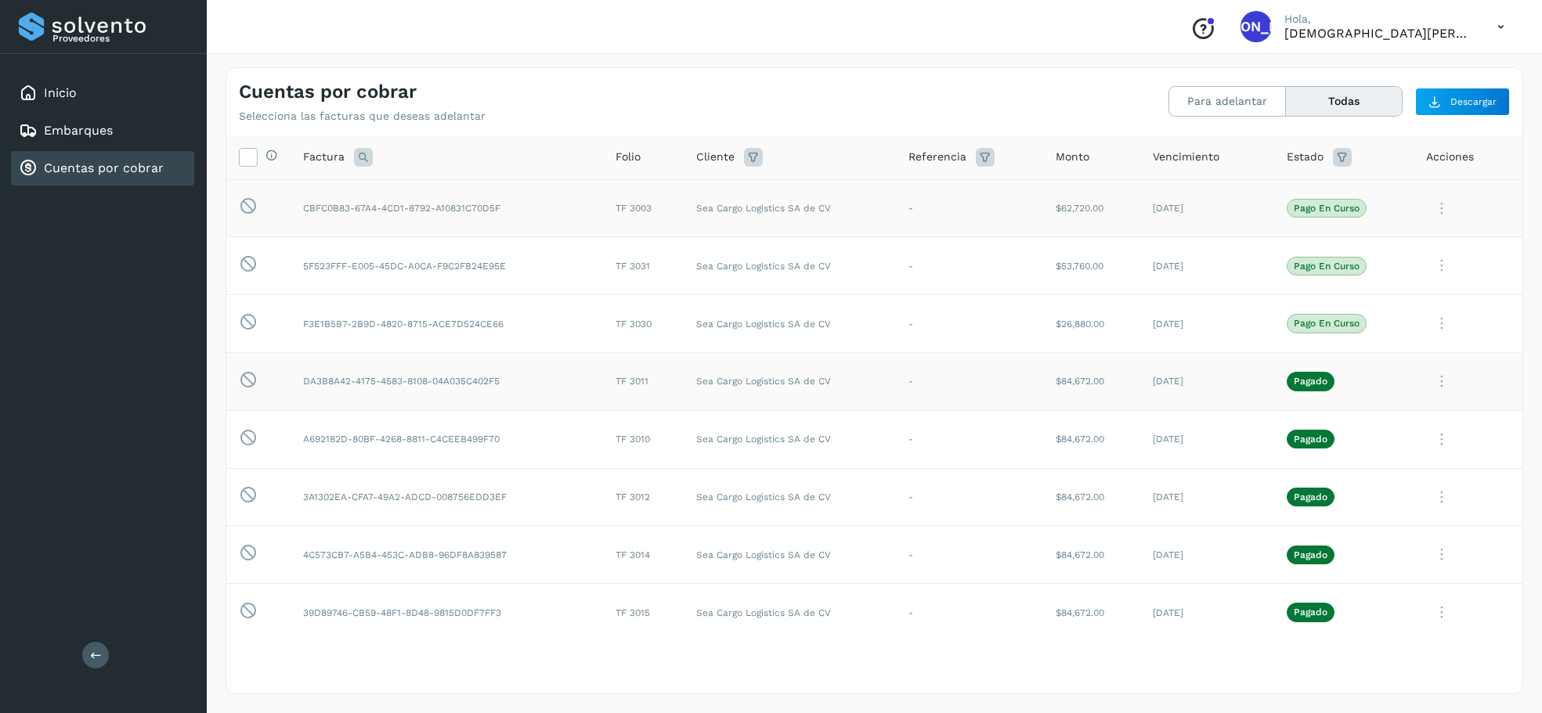
click at [1327, 377] on icon at bounding box center [1441, 382] width 31 height 32
click at [1327, 419] on button "Ver Detalle" at bounding box center [1416, 420] width 186 height 31
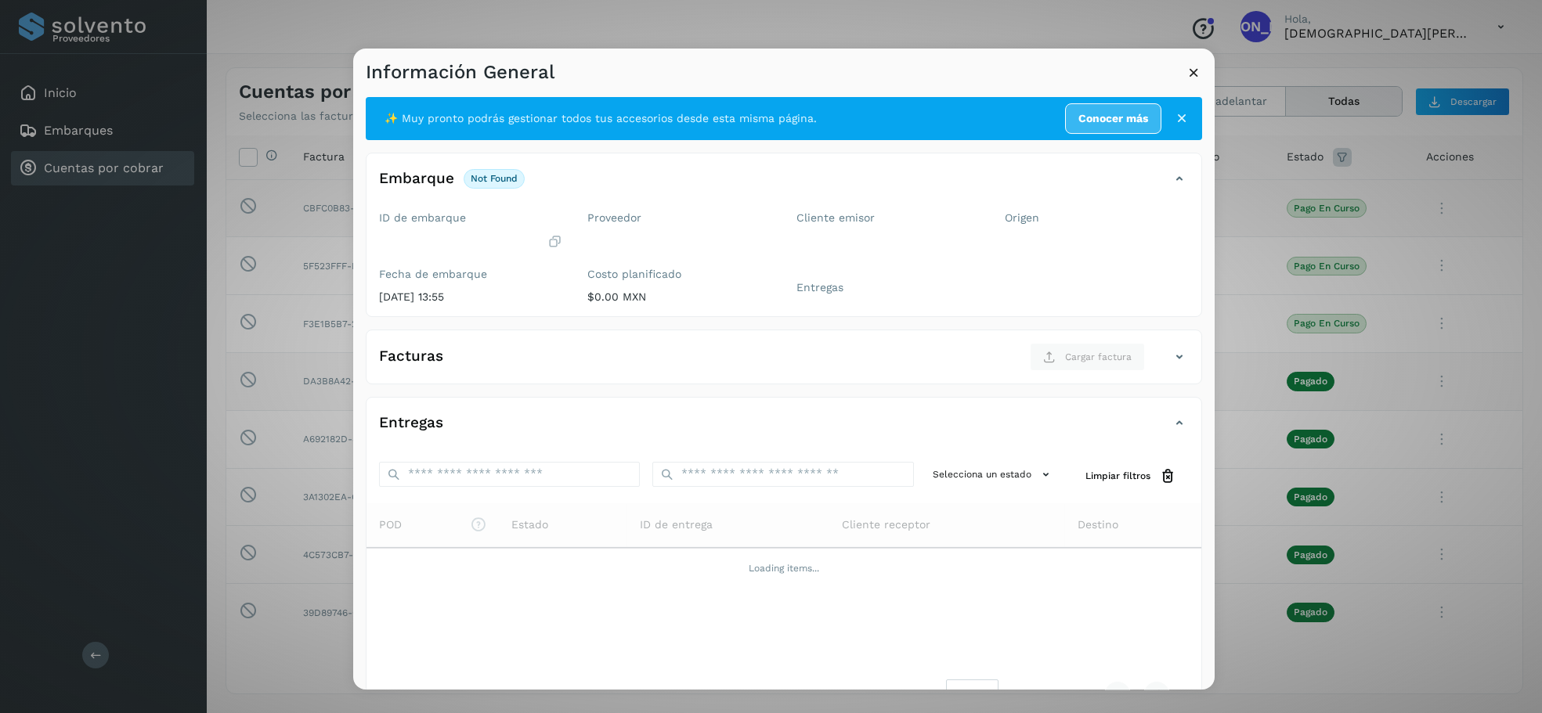
click at [1186, 114] on icon at bounding box center [1182, 118] width 16 height 16
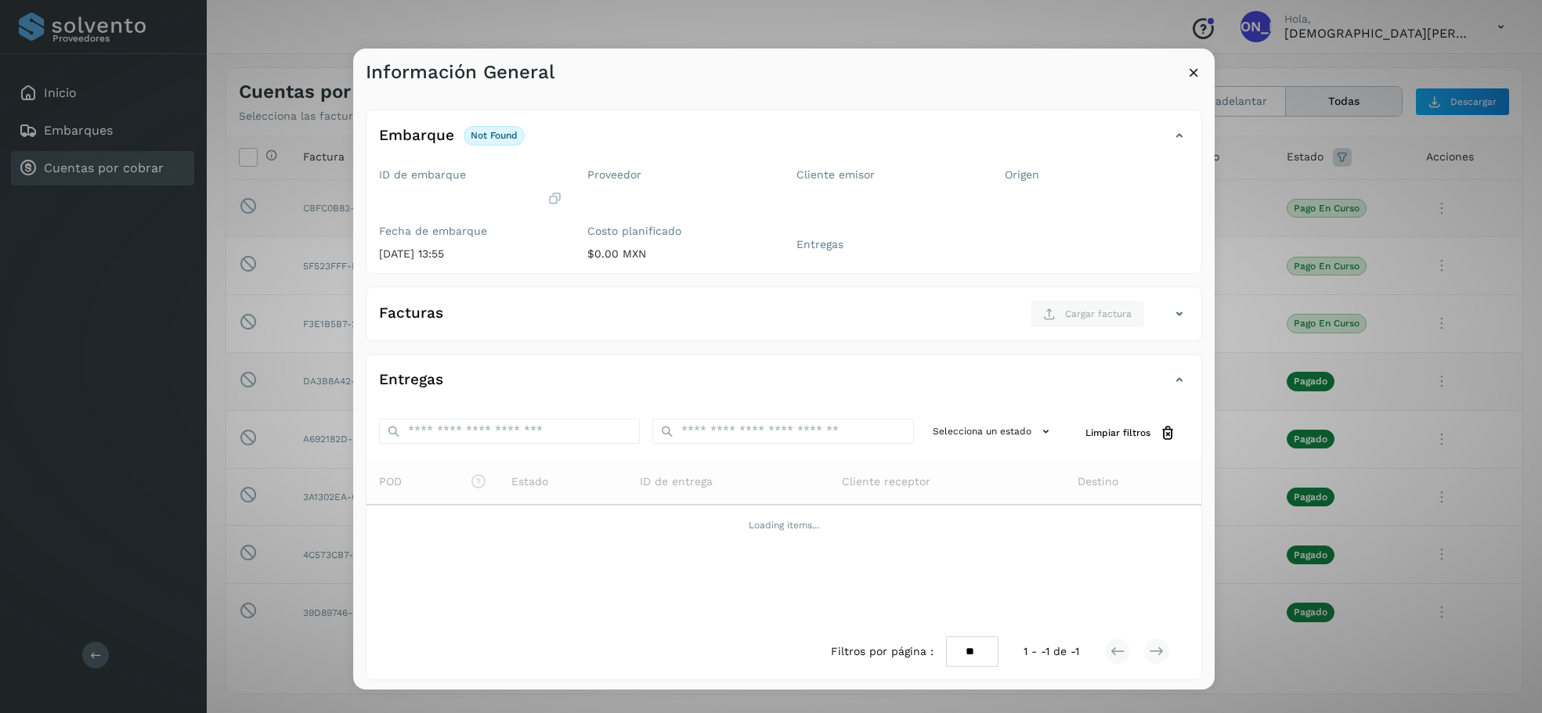
click at [1190, 73] on icon at bounding box center [1194, 72] width 16 height 16
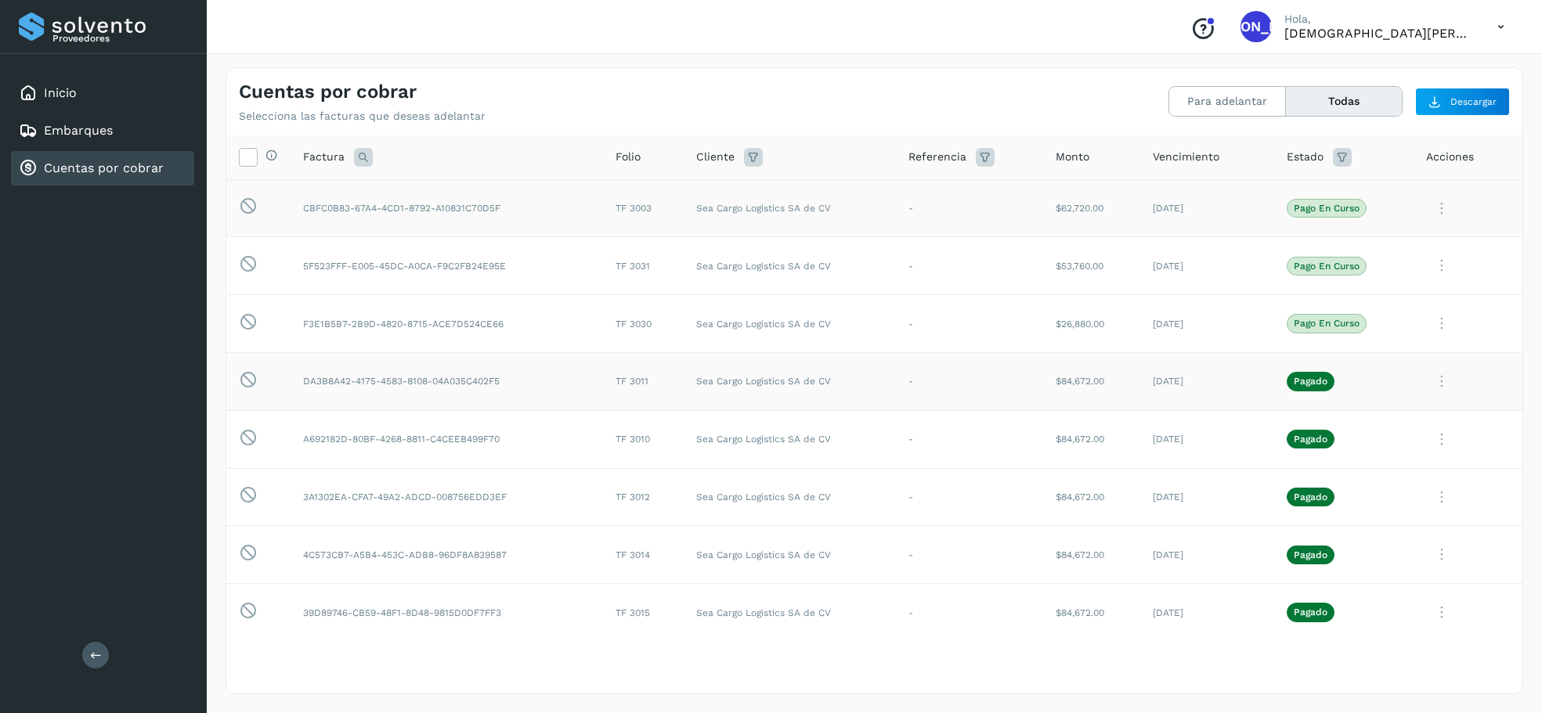
click at [941, 391] on td "-" at bounding box center [969, 381] width 147 height 58
click at [1327, 377] on icon at bounding box center [1441, 382] width 31 height 32
click at [1327, 413] on button "Ver Detalle" at bounding box center [1416, 420] width 186 height 31
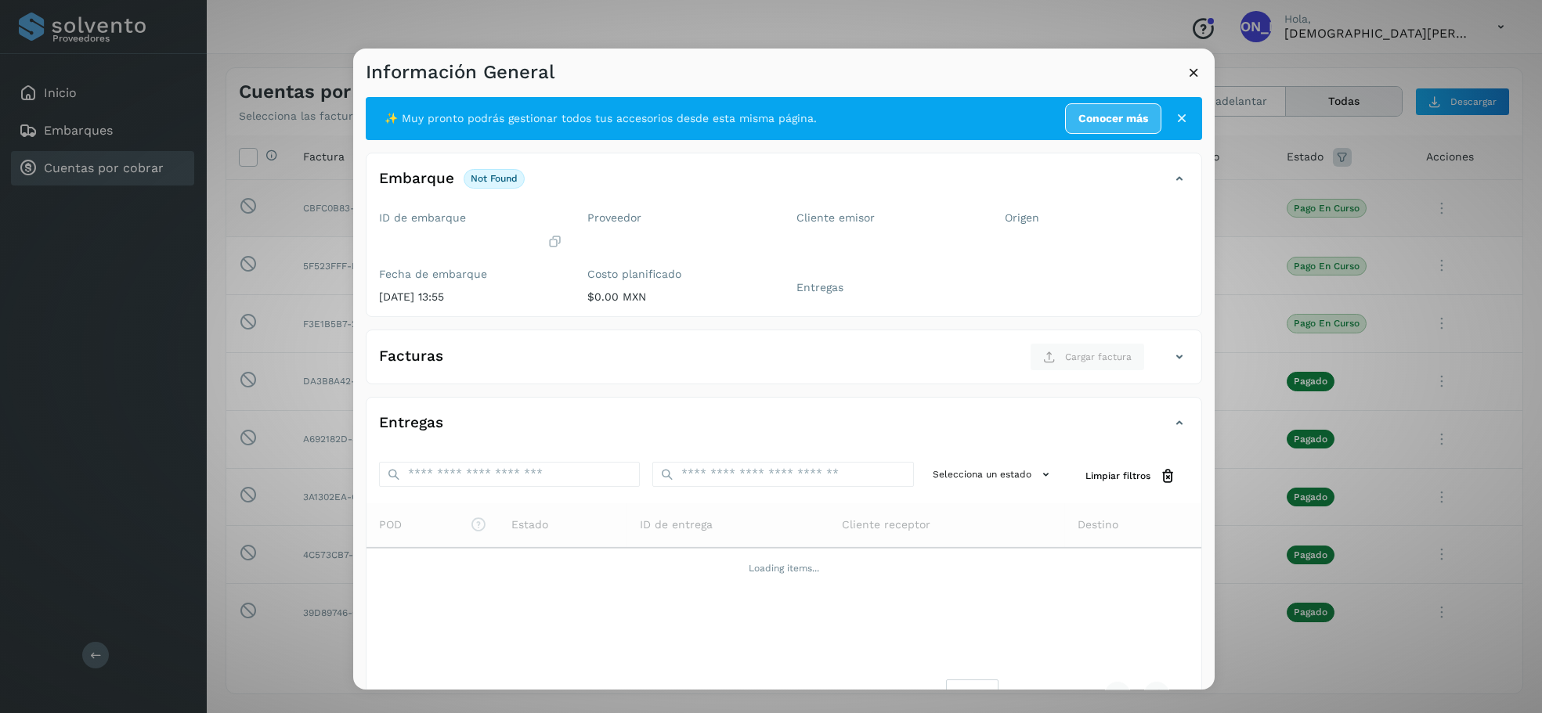
click at [489, 179] on p "not found" at bounding box center [494, 178] width 47 height 11
click at [1178, 114] on icon at bounding box center [1182, 118] width 16 height 16
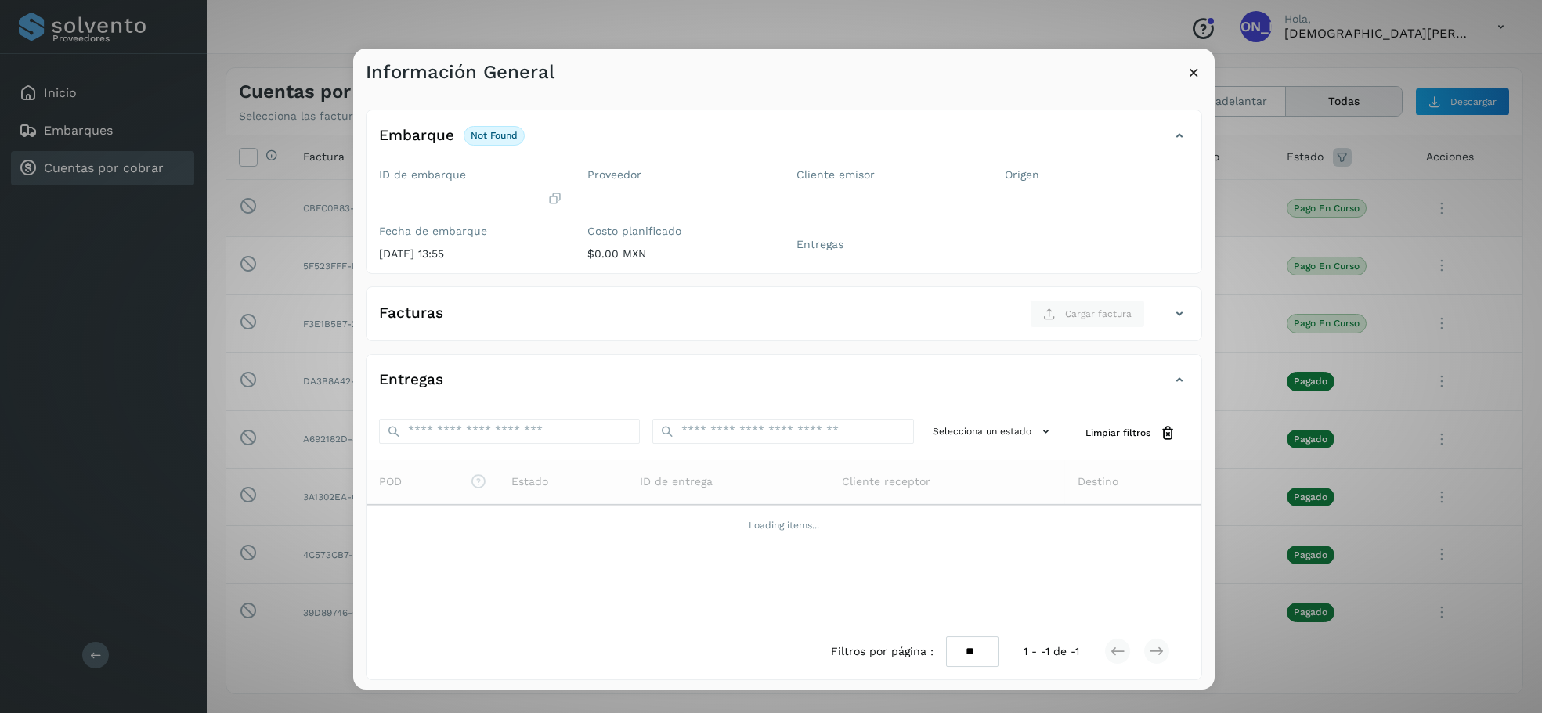
click at [1195, 73] on icon at bounding box center [1194, 72] width 16 height 16
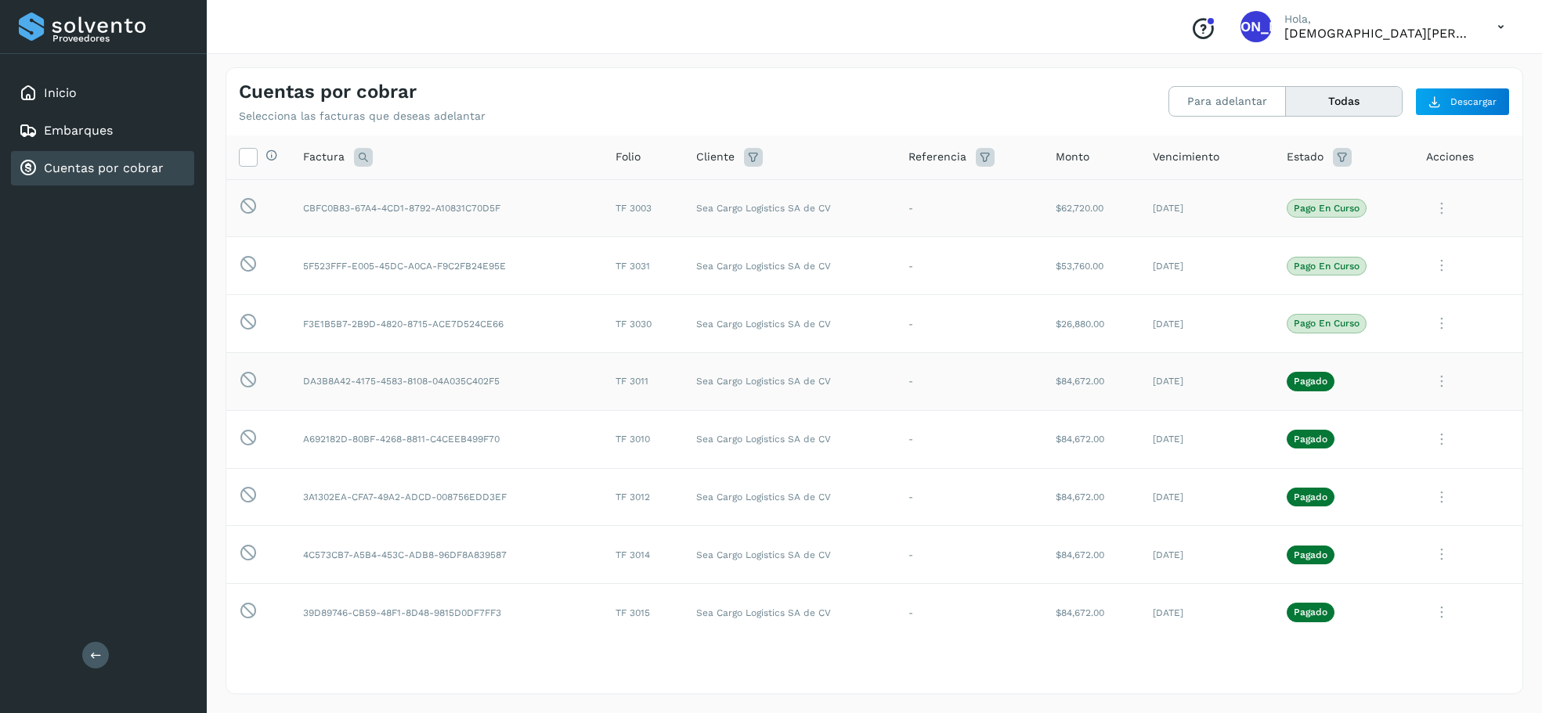
click at [918, 385] on td "-" at bounding box center [969, 381] width 147 height 58
click at [716, 380] on td "Sea Cargo Logistics SA de CV" at bounding box center [789, 381] width 211 height 58
click at [99, 37] on p "Proveedores" at bounding box center [119, 38] width 135 height 11
click at [91, 653] on icon at bounding box center [96, 655] width 12 height 12
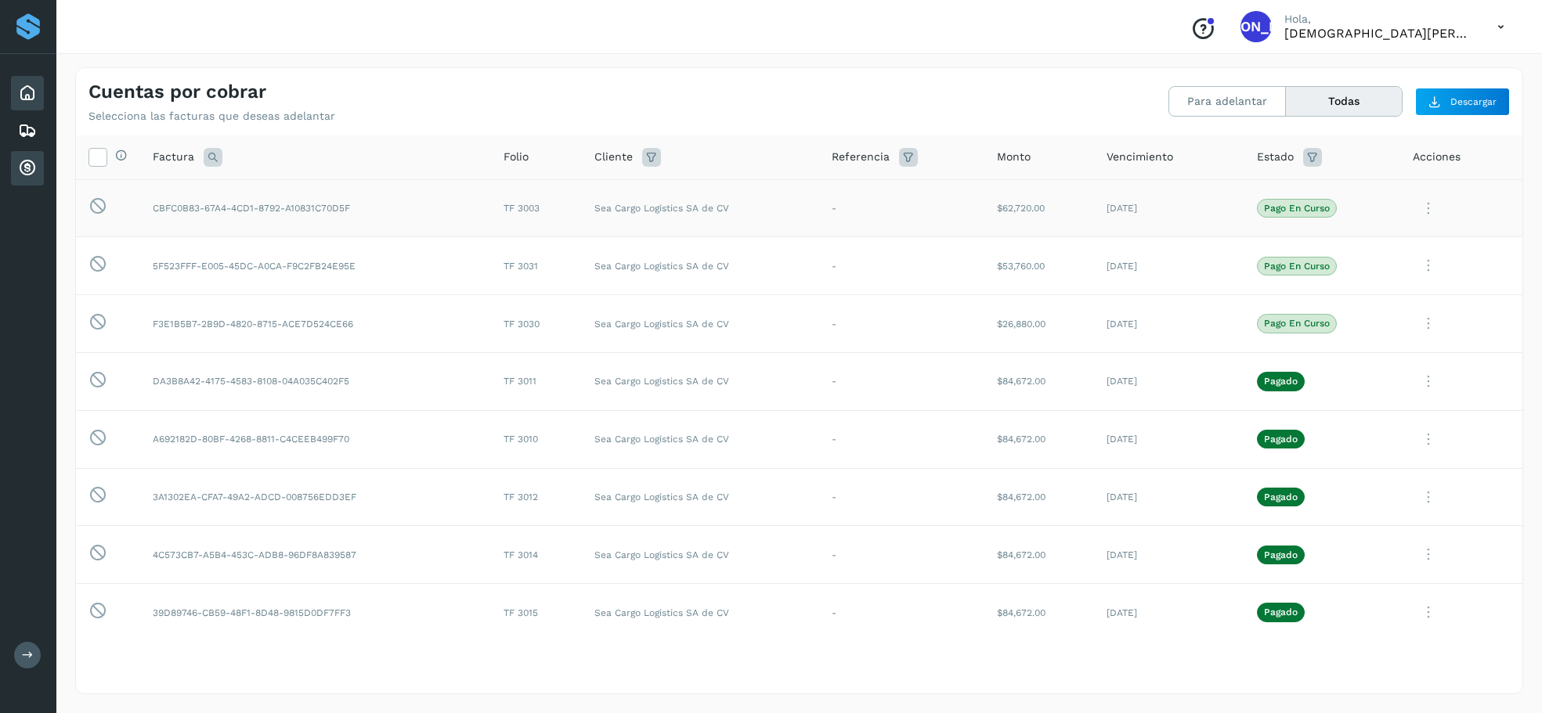
click at [31, 98] on icon at bounding box center [27, 93] width 19 height 19
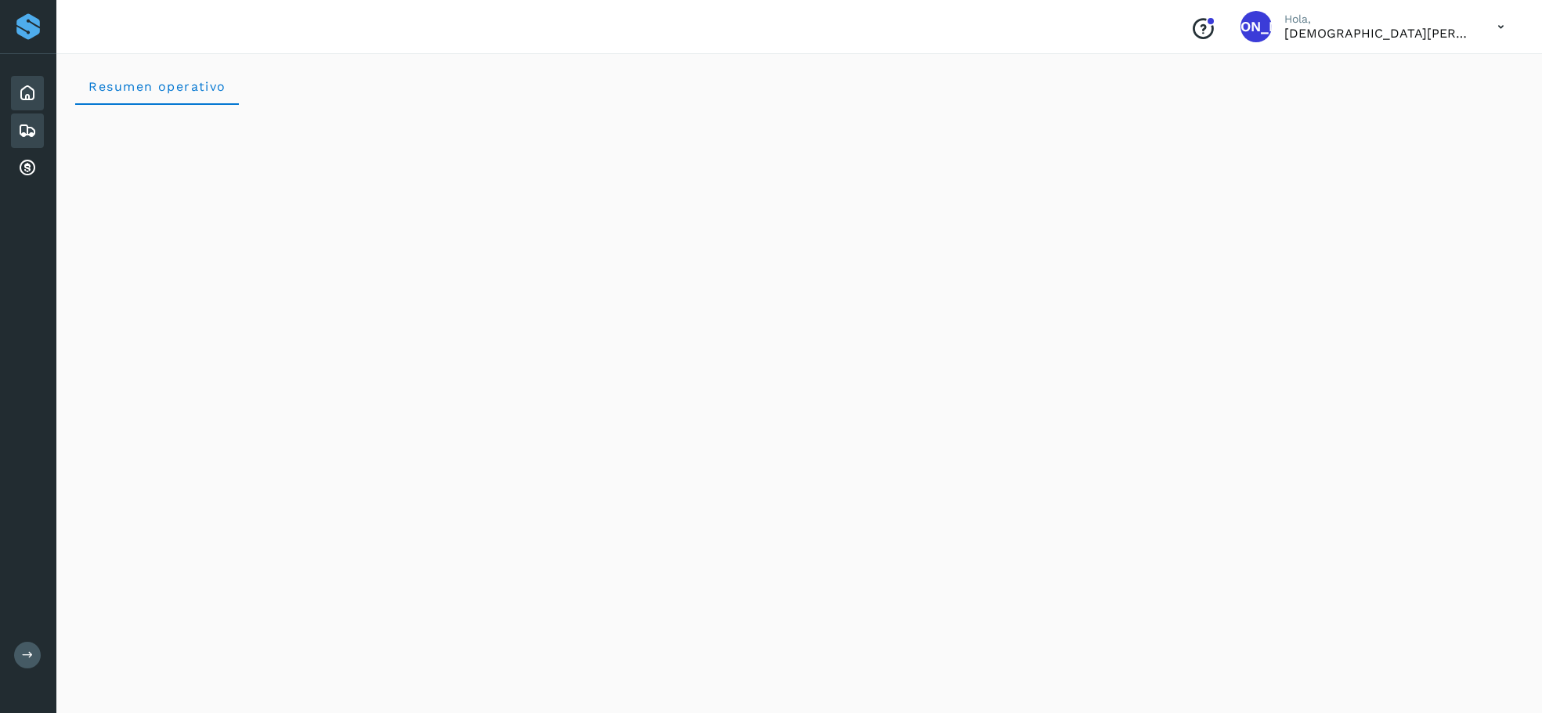
click at [23, 128] on icon at bounding box center [27, 130] width 19 height 19
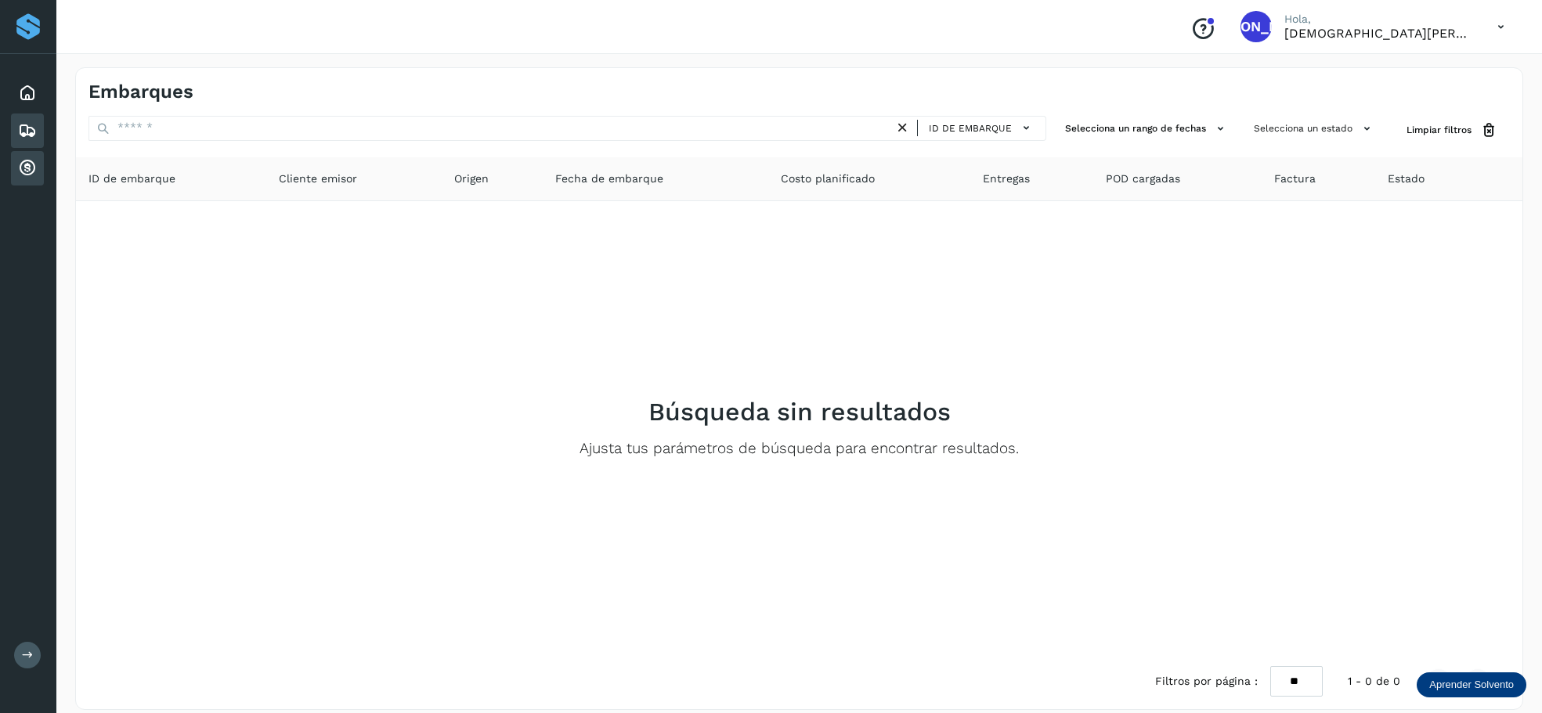
click at [36, 174] on icon at bounding box center [27, 168] width 19 height 19
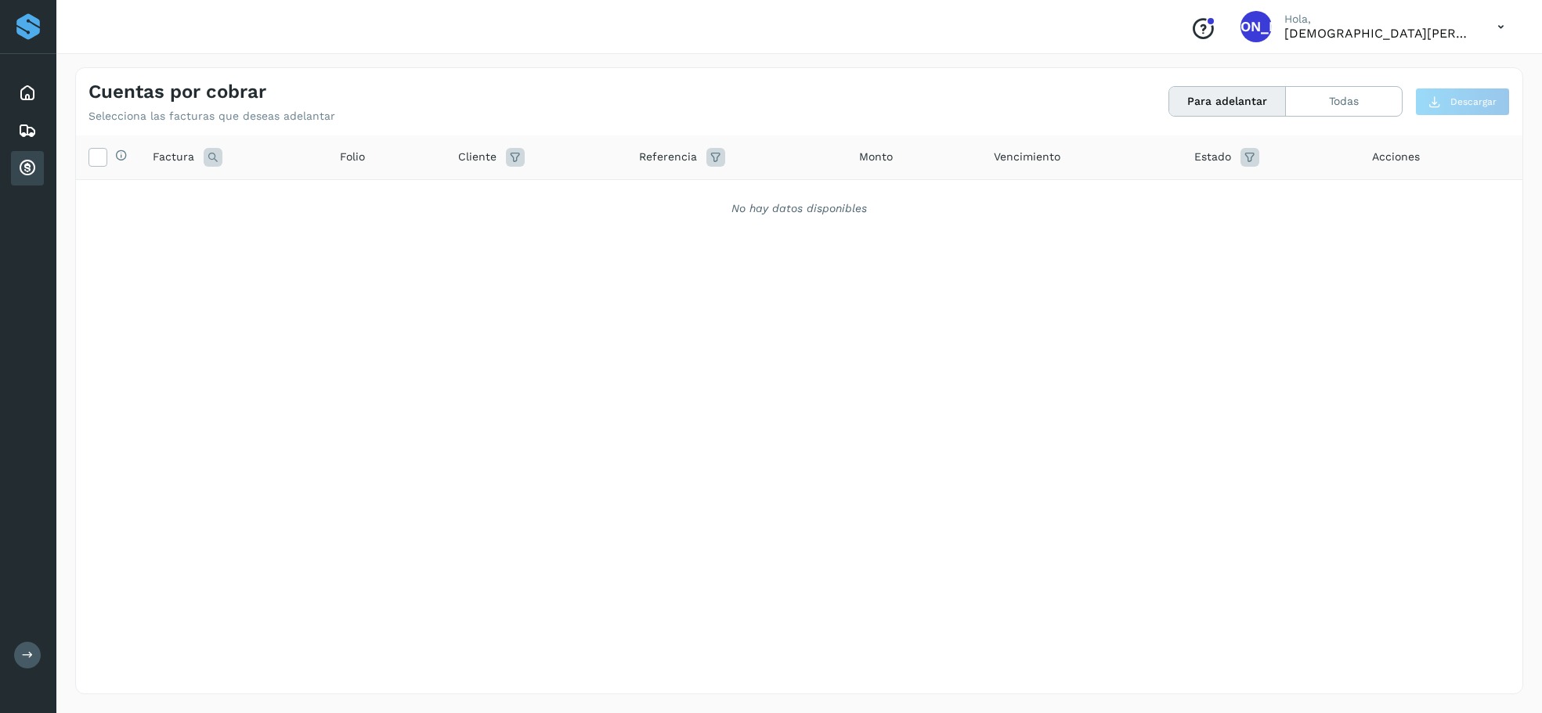
click at [1327, 27] on icon at bounding box center [1501, 27] width 32 height 32
click at [1327, 76] on div "Cerrar sesión" at bounding box center [1423, 71] width 186 height 30
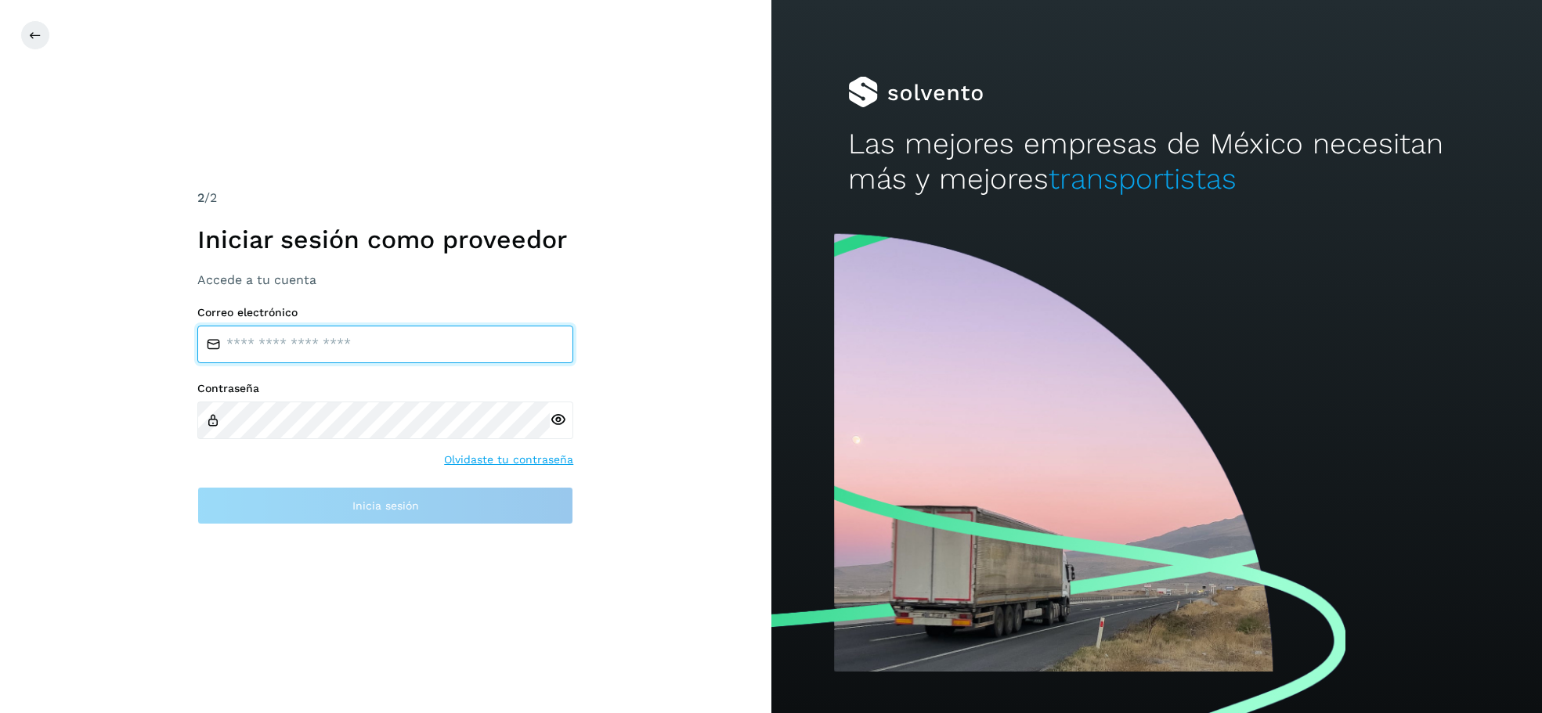
click at [384, 349] on input "email" at bounding box center [385, 345] width 376 height 38
